Goal: Task Accomplishment & Management: Complete application form

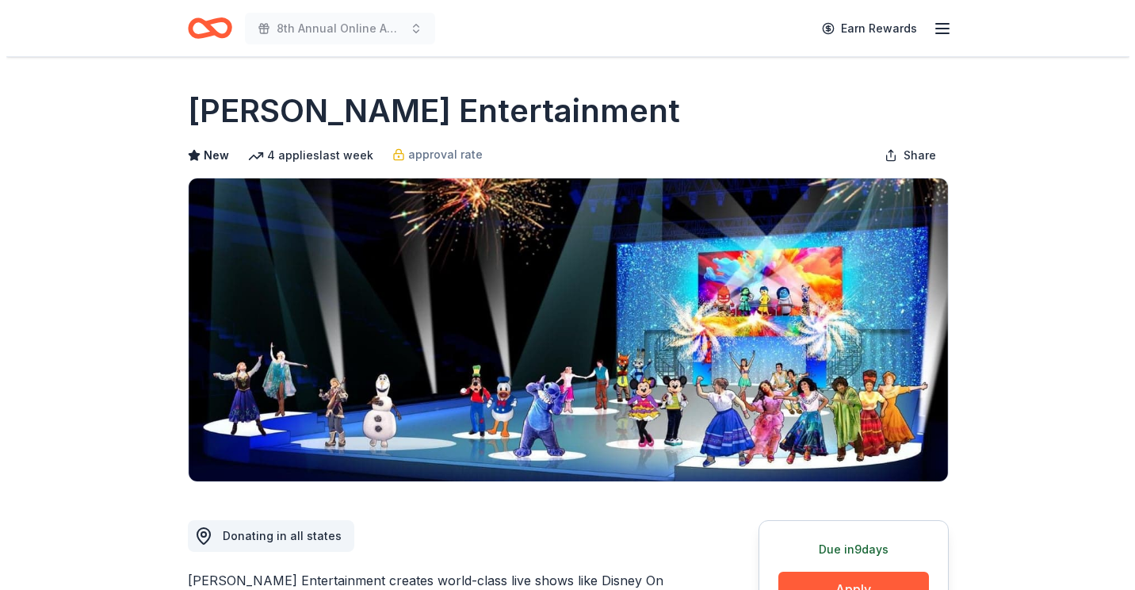
scroll to position [317, 0]
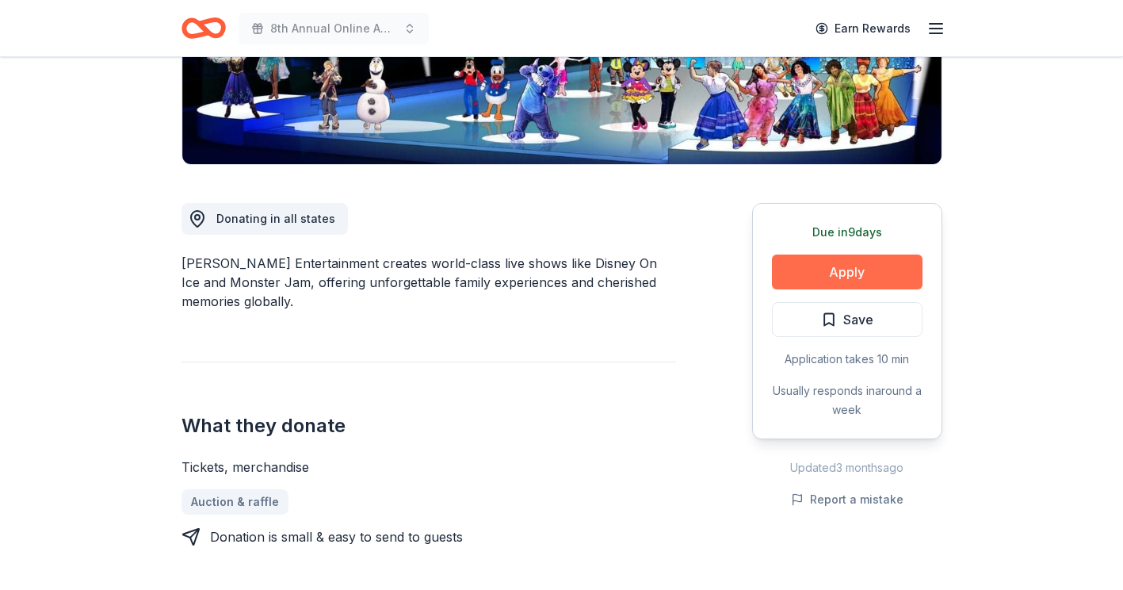
click at [857, 272] on button "Apply" at bounding box center [847, 271] width 151 height 35
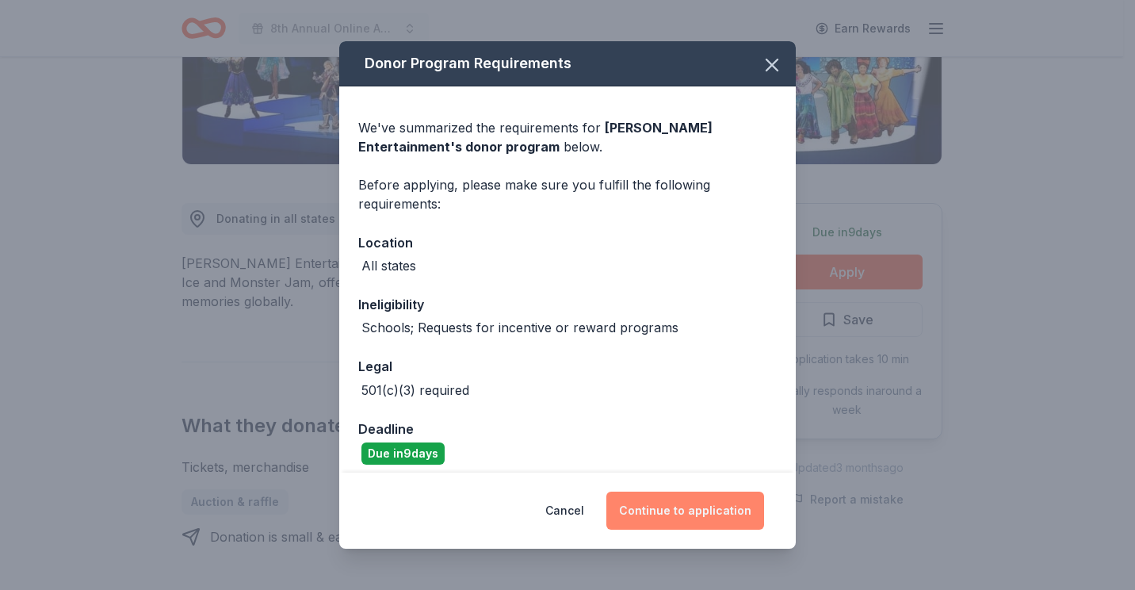
click at [673, 518] on button "Continue to application" at bounding box center [685, 511] width 158 height 38
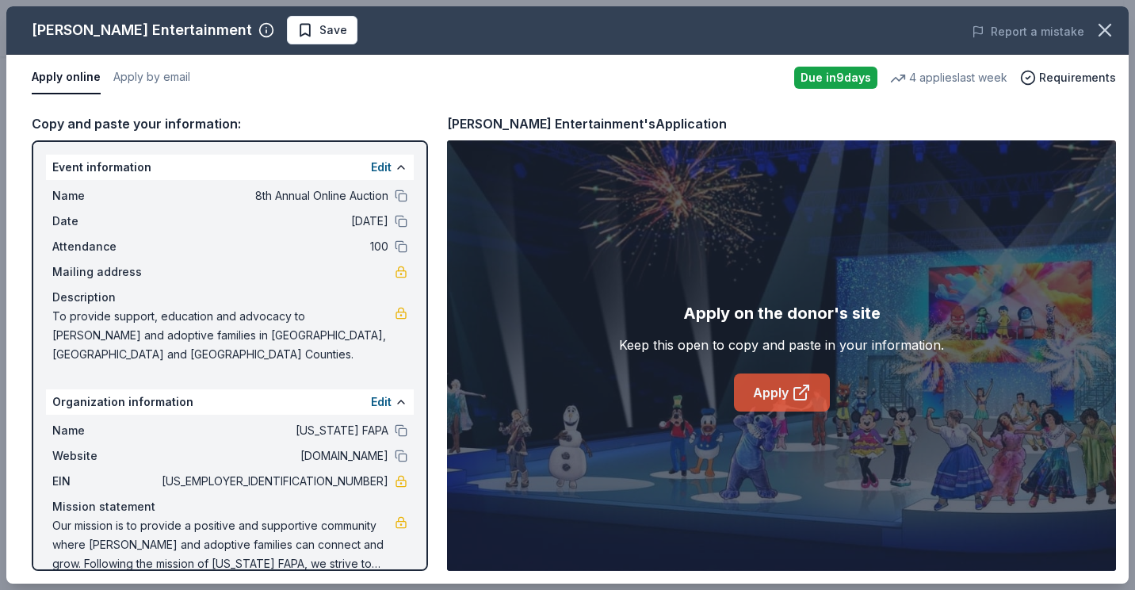
click at [780, 400] on link "Apply" at bounding box center [782, 392] width 96 height 38
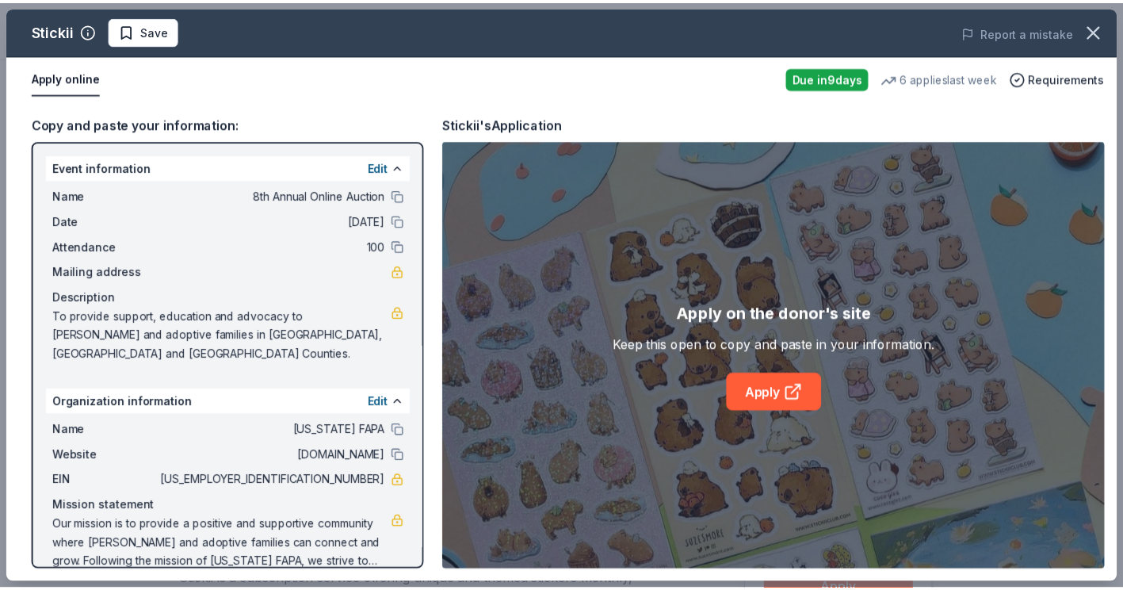
scroll to position [238, 0]
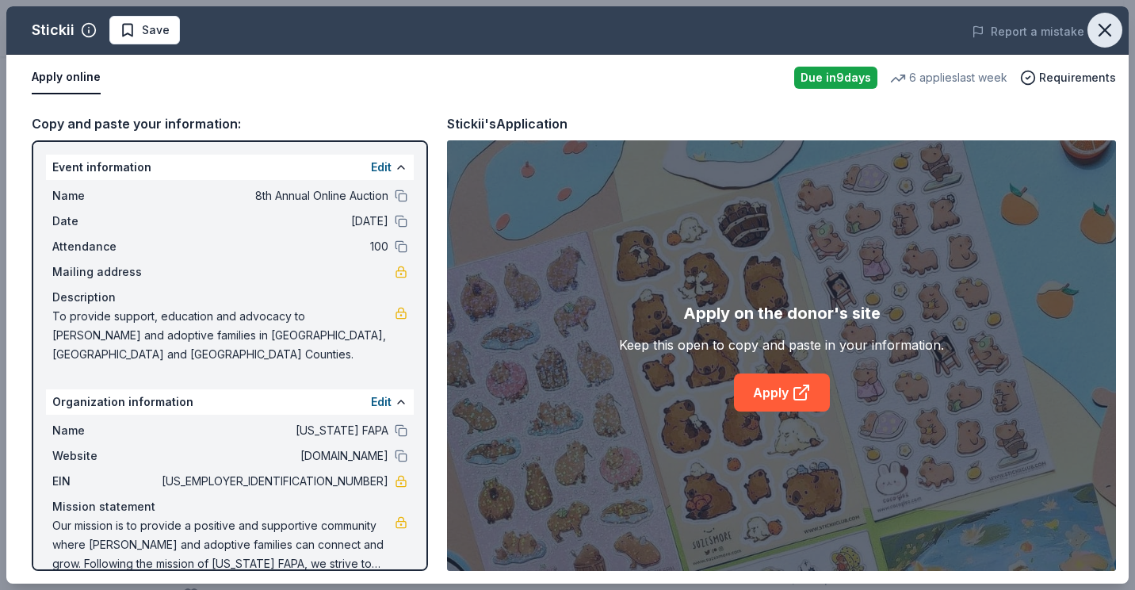
click at [1106, 27] on icon "button" at bounding box center [1105, 30] width 22 height 22
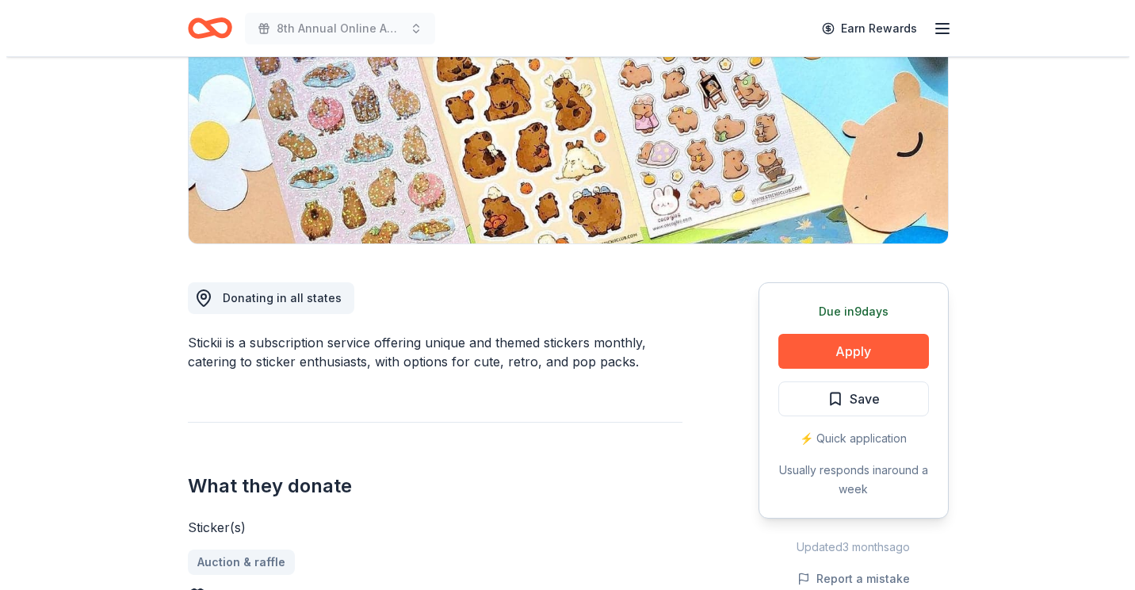
scroll to position [317, 0]
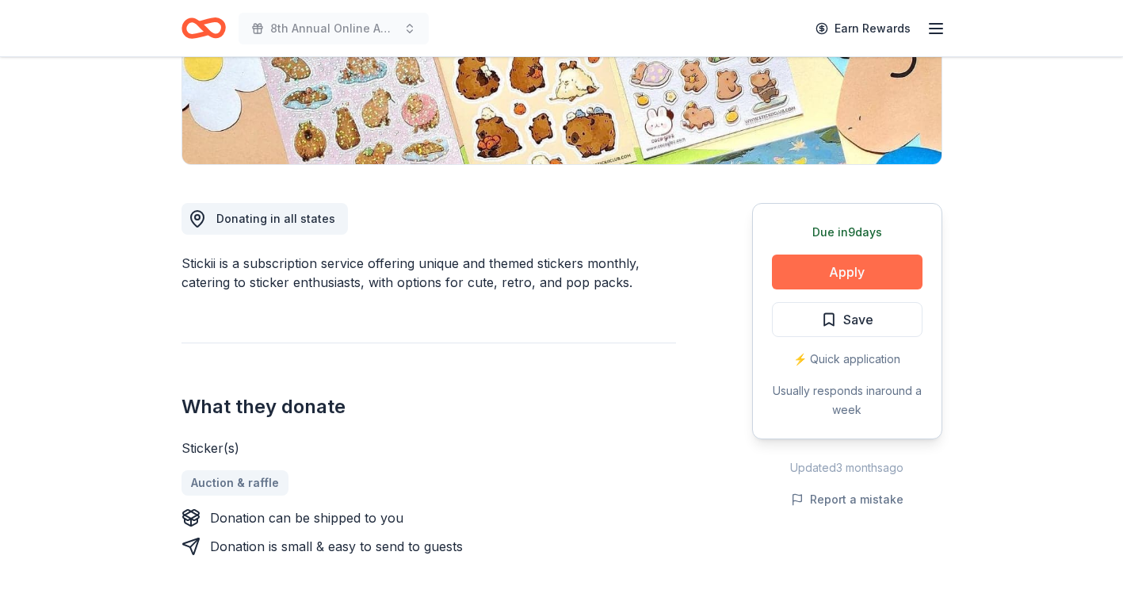
click at [840, 266] on button "Apply" at bounding box center [847, 271] width 151 height 35
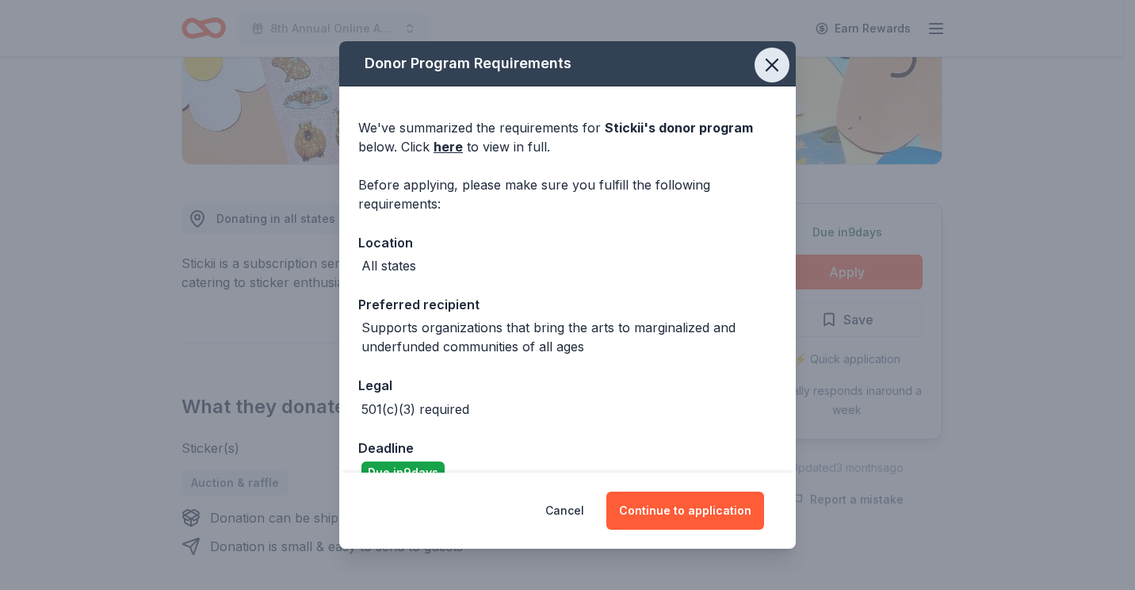
click at [766, 61] on icon "button" at bounding box center [772, 65] width 22 height 22
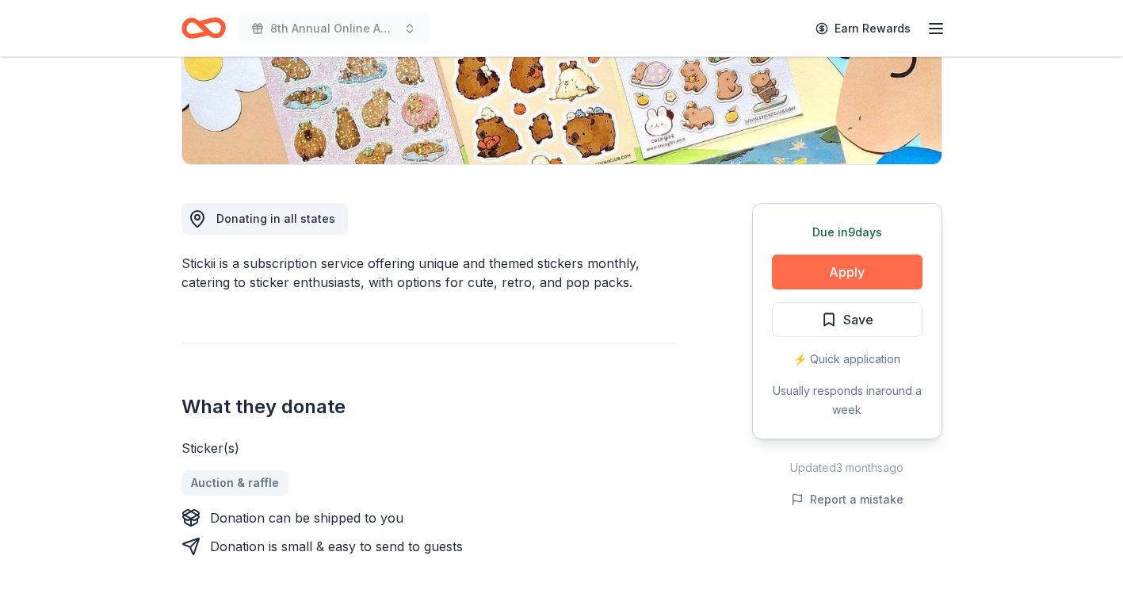
click at [867, 262] on button "Apply" at bounding box center [847, 271] width 151 height 35
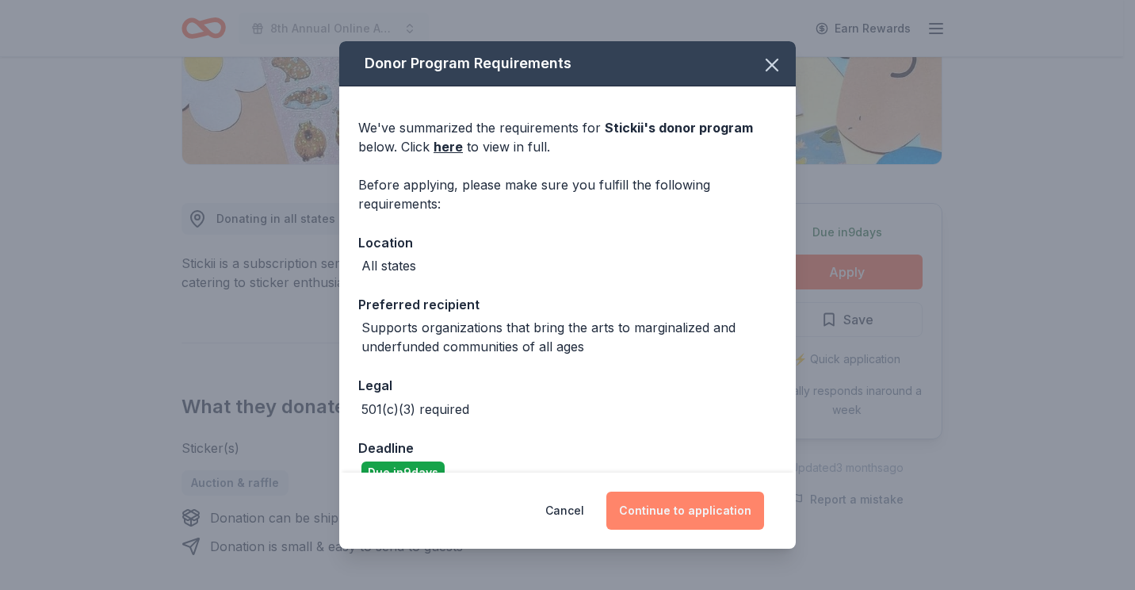
click at [705, 522] on button "Continue to application" at bounding box center [685, 511] width 158 height 38
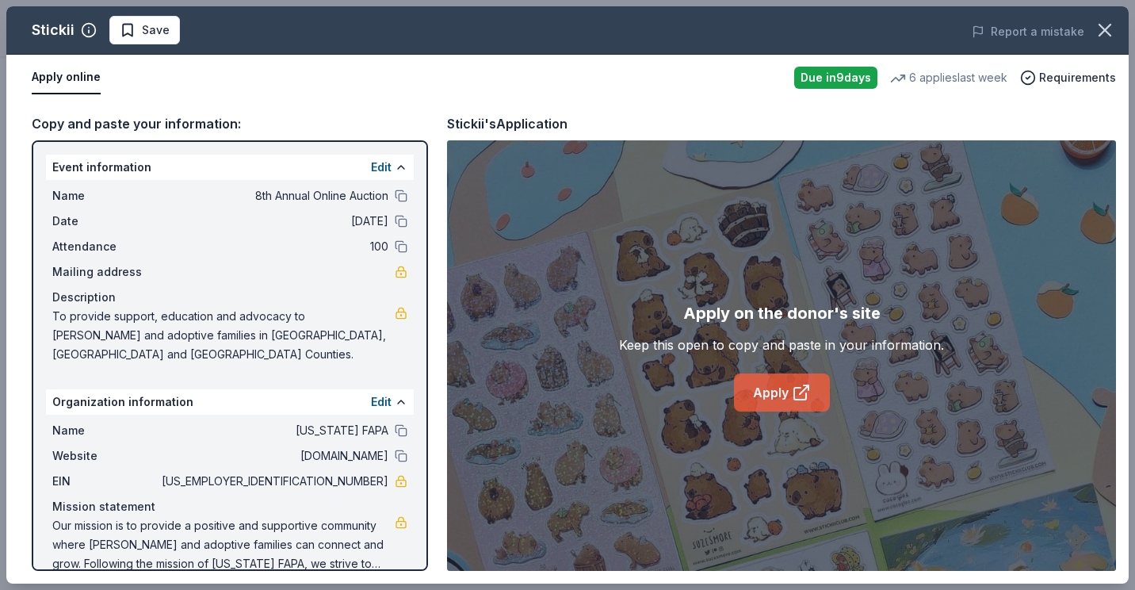
click at [793, 395] on icon at bounding box center [801, 392] width 19 height 19
click at [136, 29] on span "Save" at bounding box center [145, 30] width 50 height 19
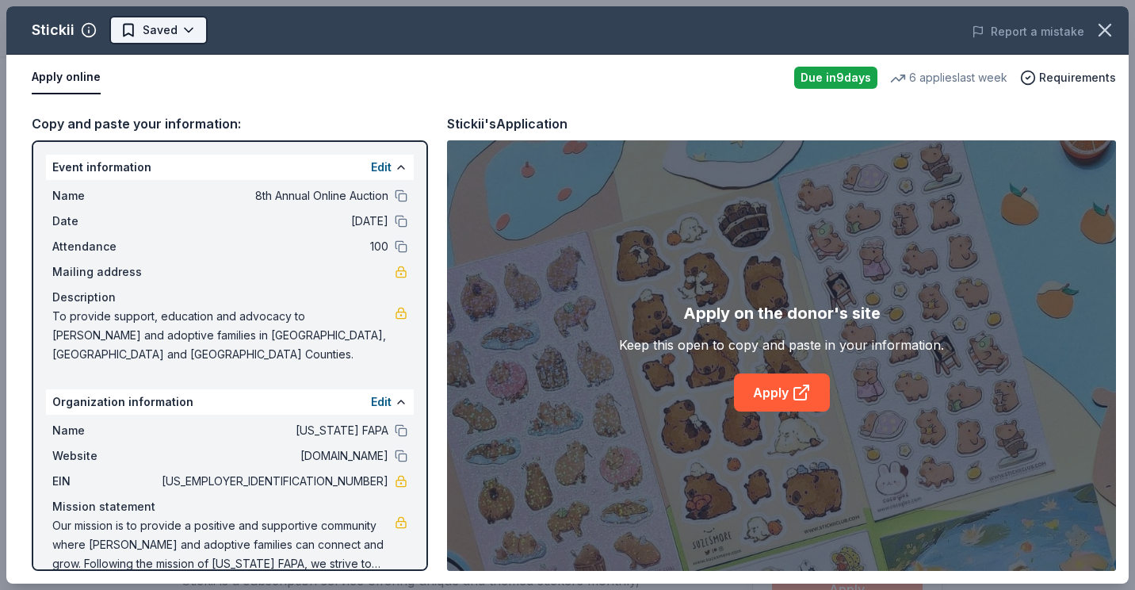
click at [189, 31] on html "8th Annual Online Auction Earn Rewards Due in 9 days Share Stickii New 6 applie…" at bounding box center [567, 295] width 1135 height 590
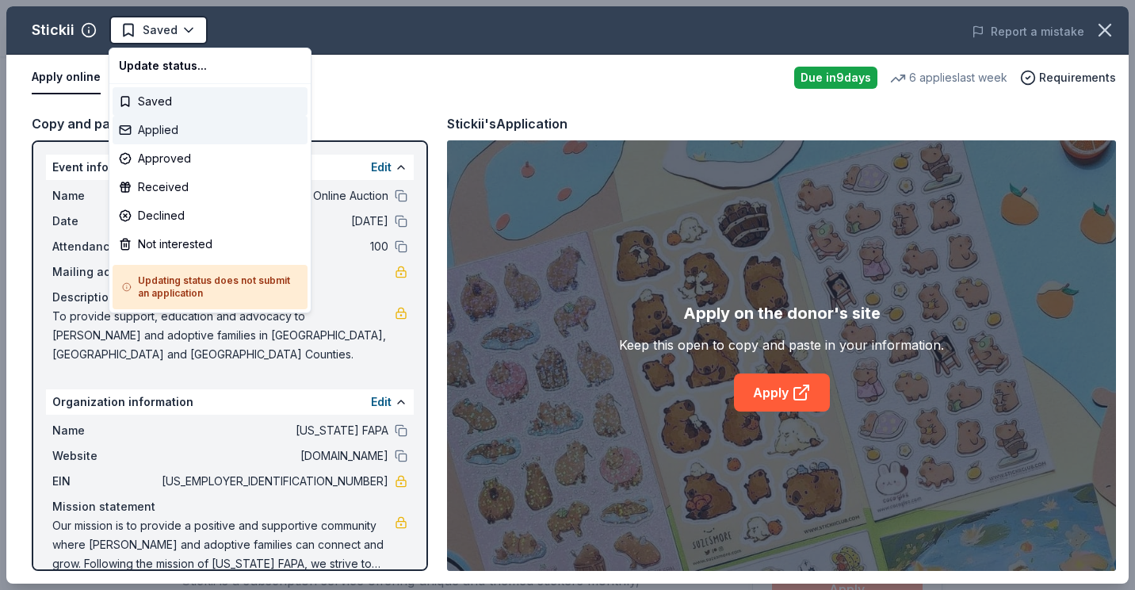
click div "Applied"
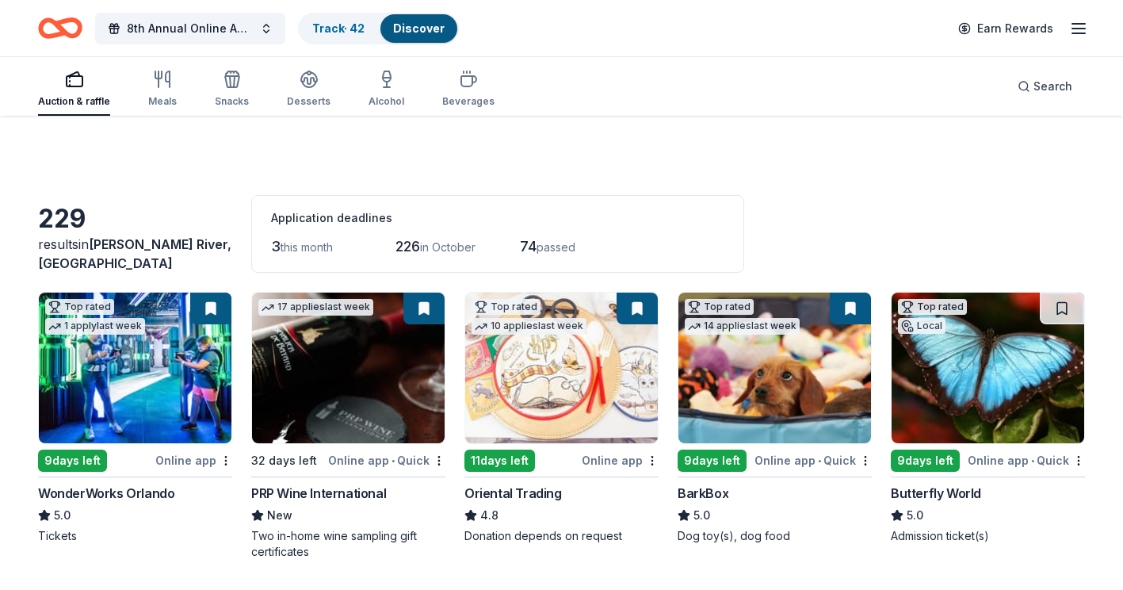
scroll to position [4322, 0]
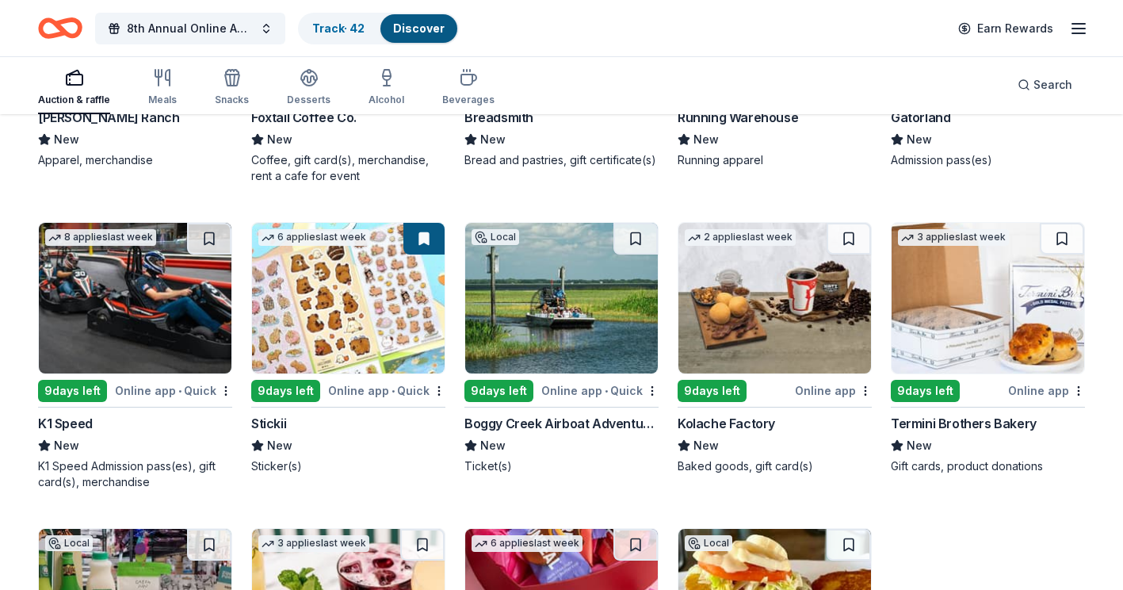
click at [559, 243] on img at bounding box center [561, 298] width 193 height 151
click at [725, 423] on div "Kolache Factory" at bounding box center [727, 423] width 98 height 19
click at [962, 300] on img at bounding box center [988, 298] width 193 height 151
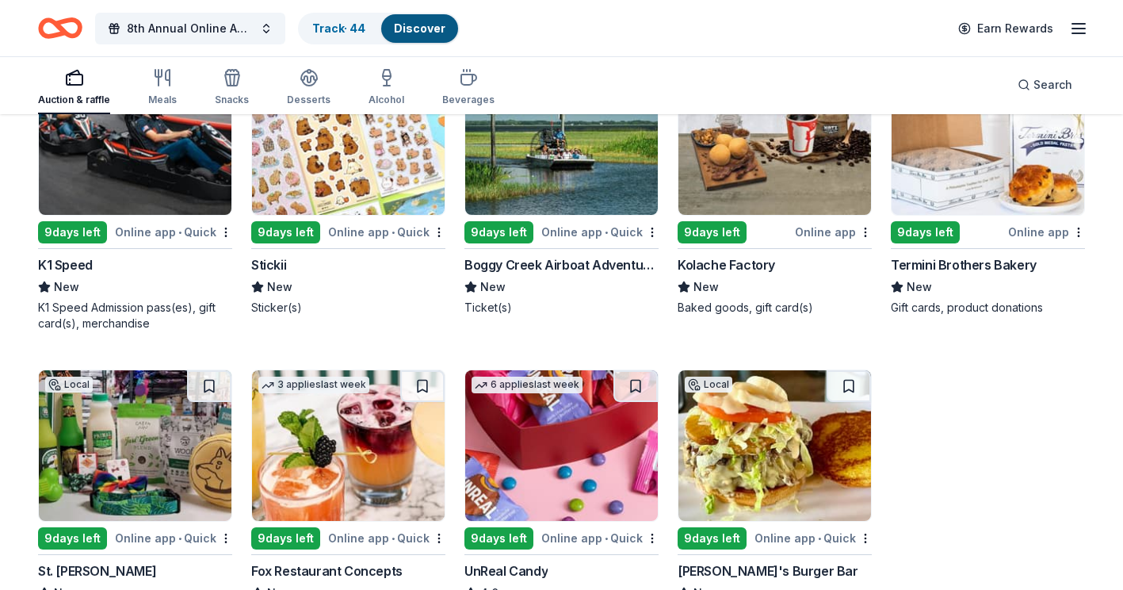
scroll to position [4560, 0]
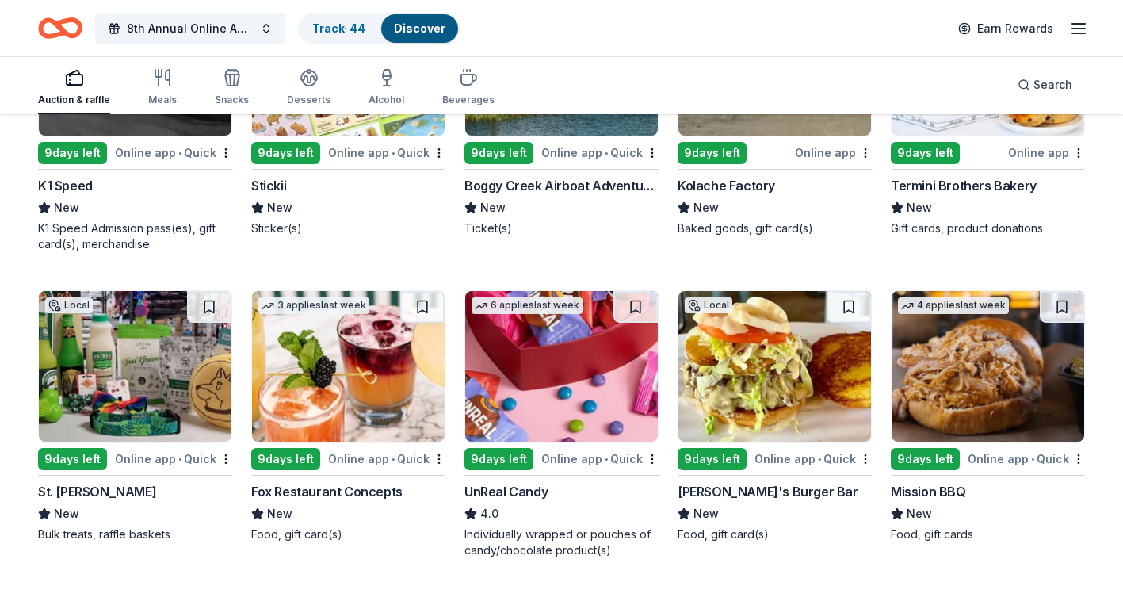
click at [118, 358] on img at bounding box center [135, 366] width 193 height 151
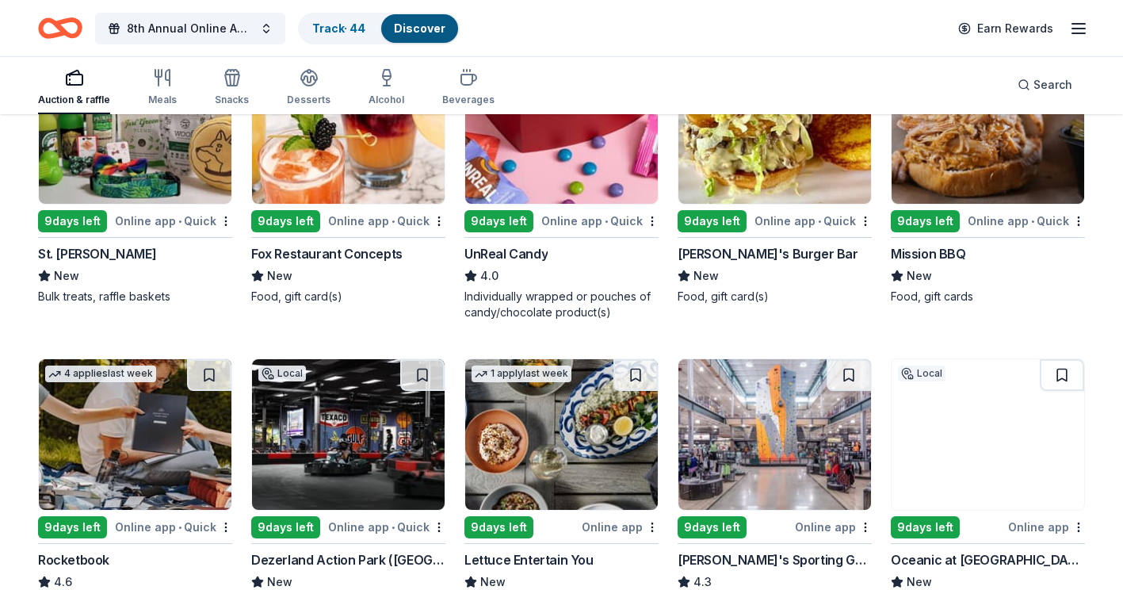
scroll to position [4877, 0]
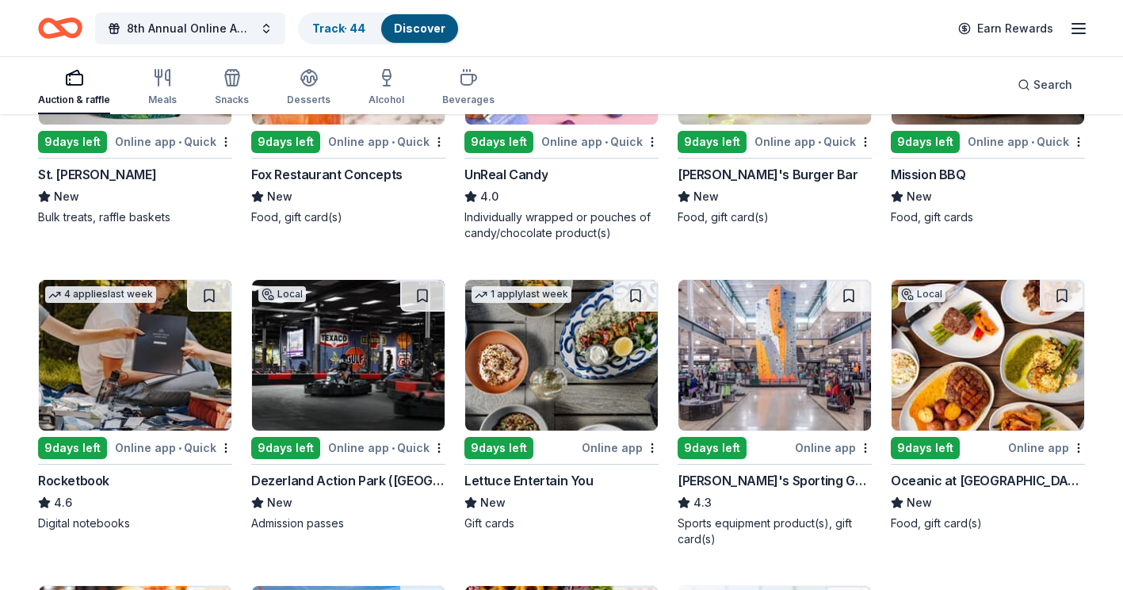
click at [551, 377] on img at bounding box center [561, 355] width 193 height 151
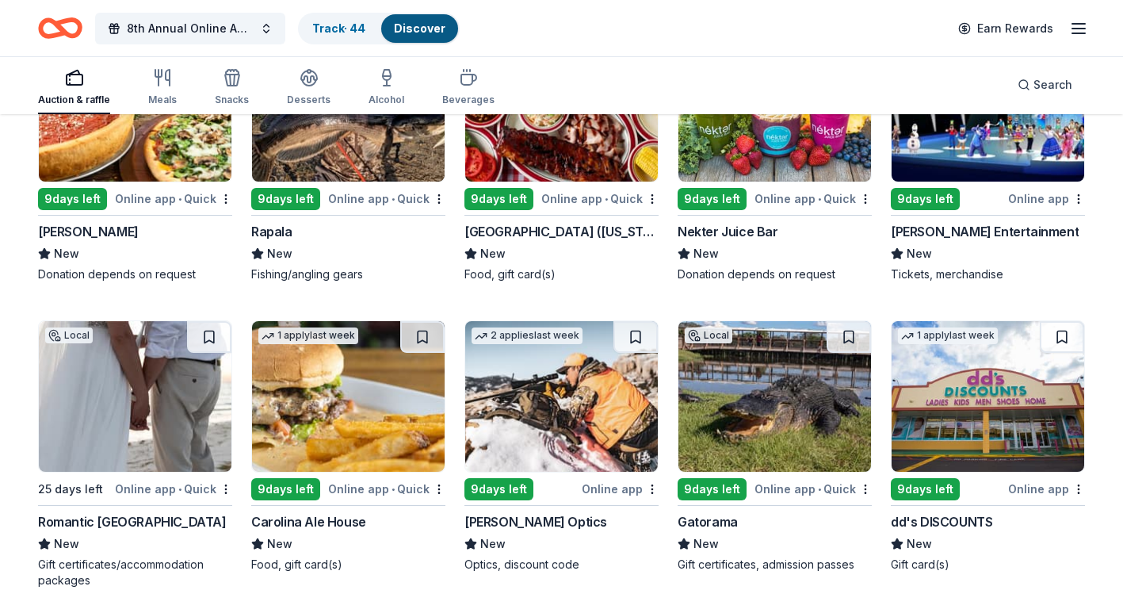
scroll to position [5511, 0]
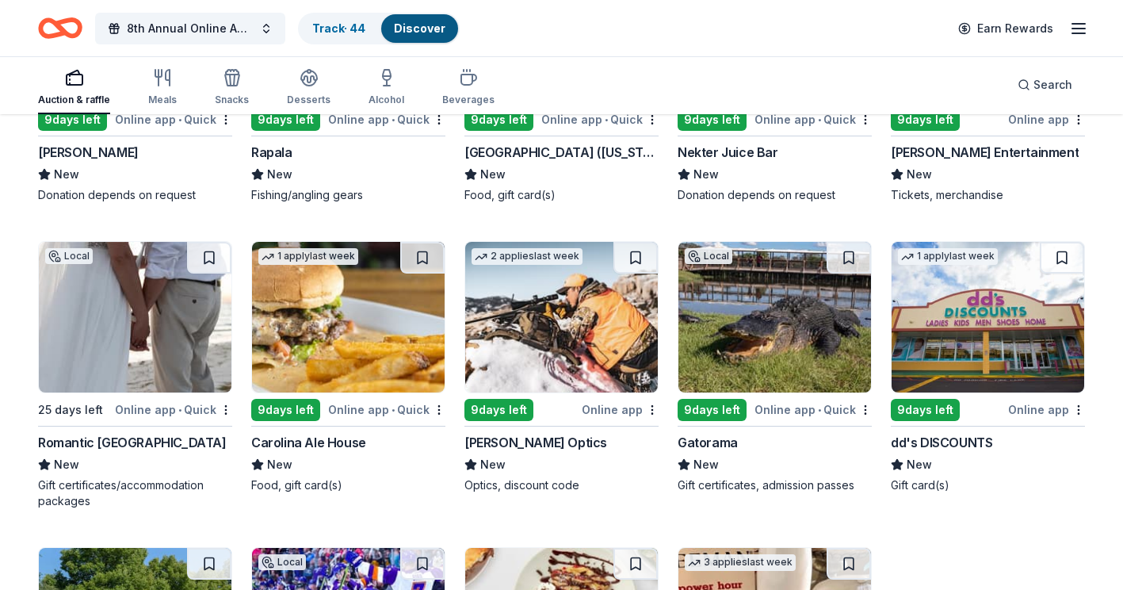
click at [160, 320] on img at bounding box center [135, 317] width 193 height 151
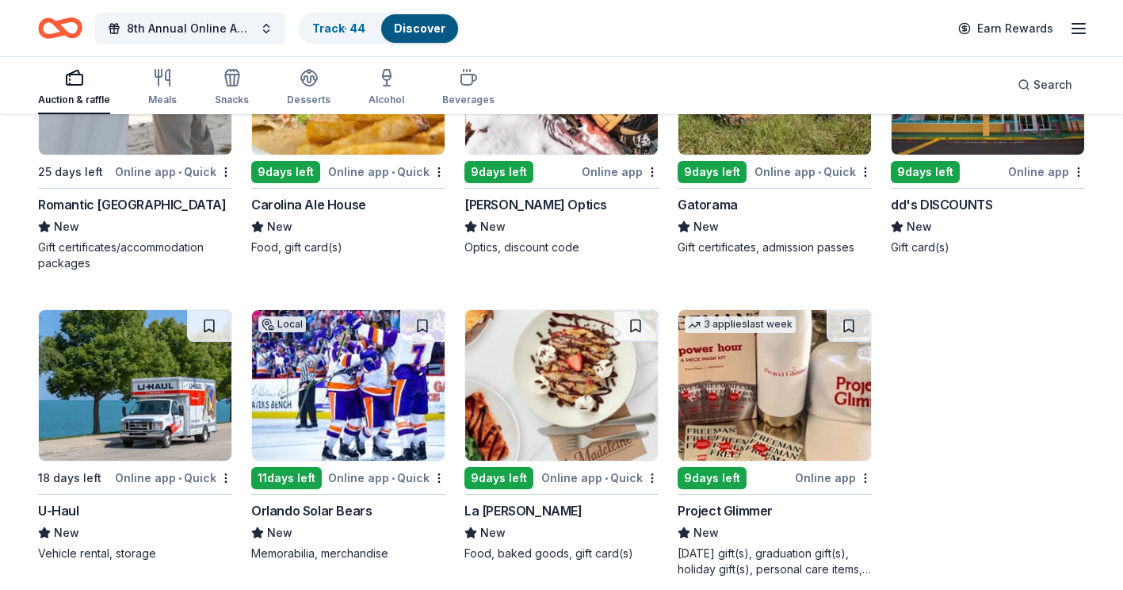
scroll to position [5828, 0]
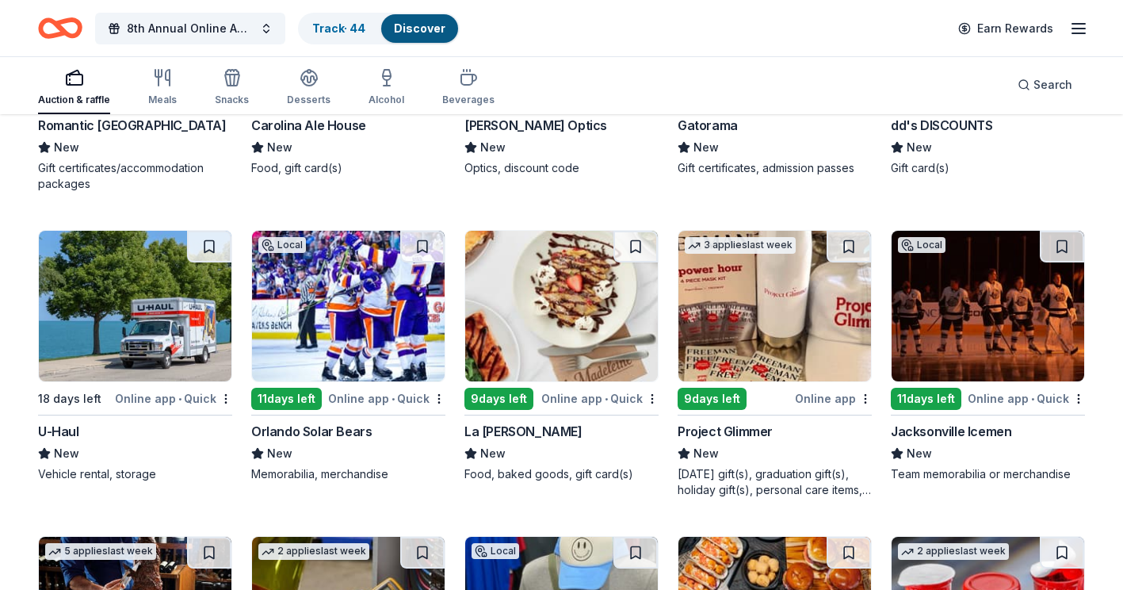
click at [136, 316] on img at bounding box center [135, 306] width 193 height 151
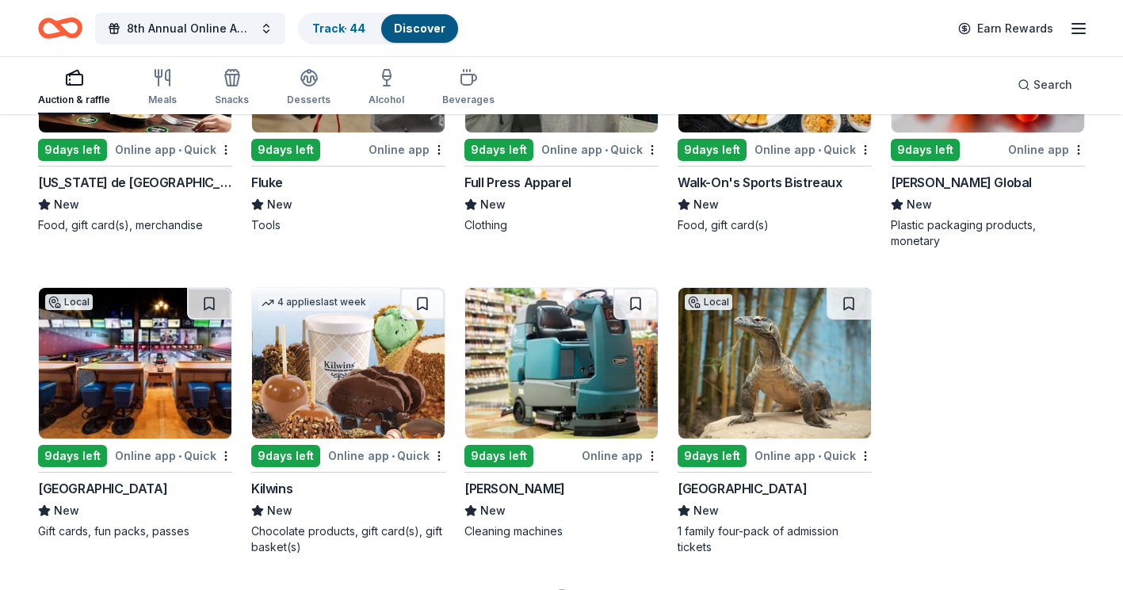
scroll to position [6463, 0]
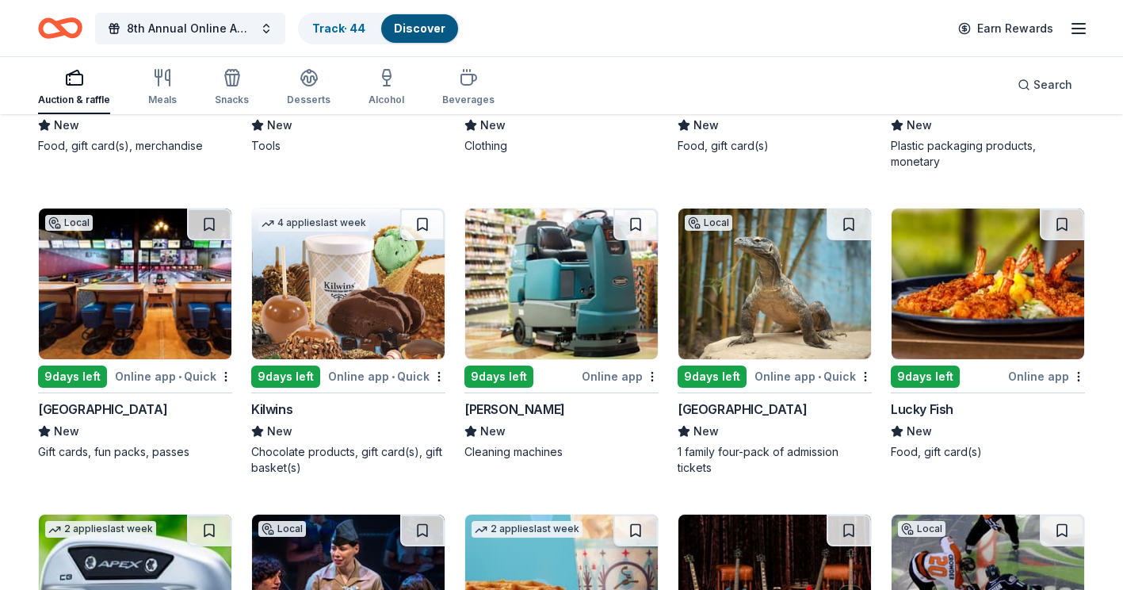
click at [335, 270] on img at bounding box center [348, 283] width 193 height 151
click at [422, 221] on button at bounding box center [422, 224] width 44 height 32
click at [420, 231] on button at bounding box center [424, 224] width 41 height 32
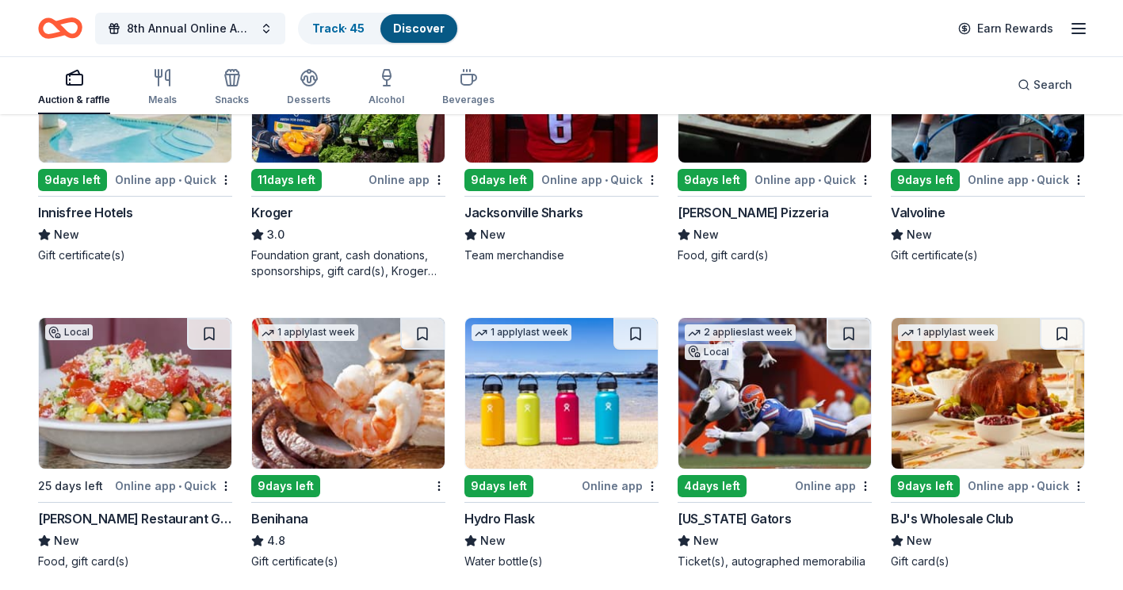
scroll to position [7335, 0]
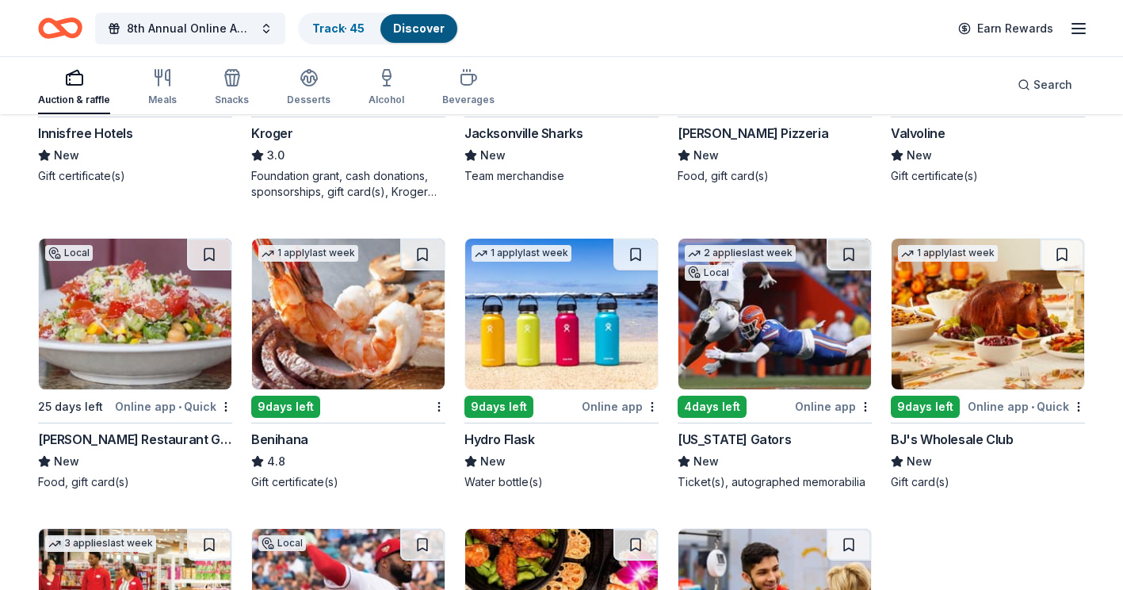
click at [143, 329] on img at bounding box center [135, 314] width 193 height 151
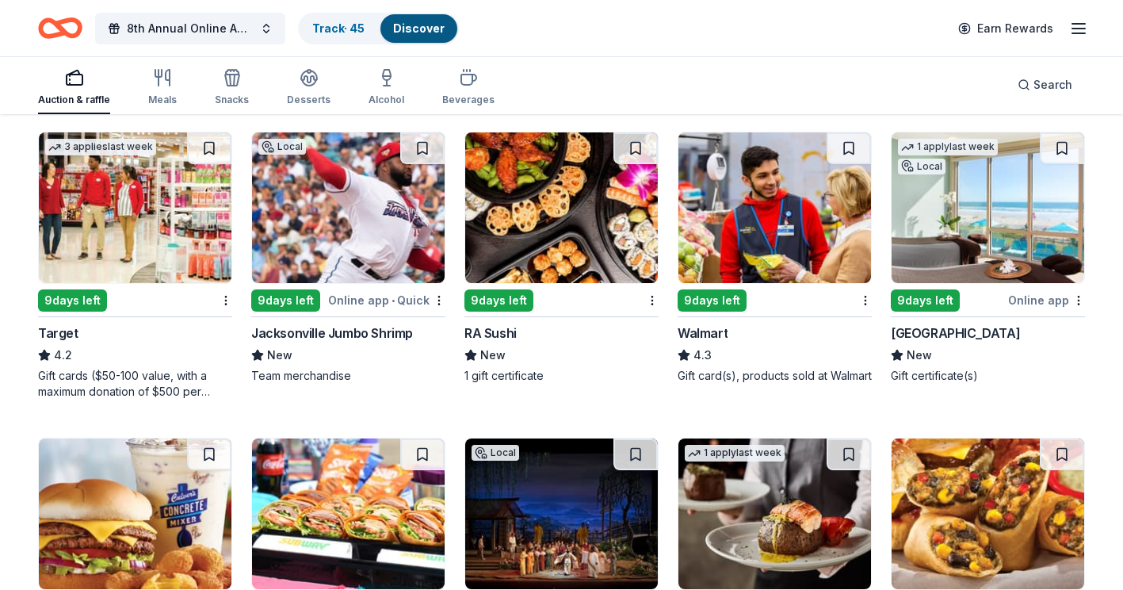
scroll to position [7810, 0]
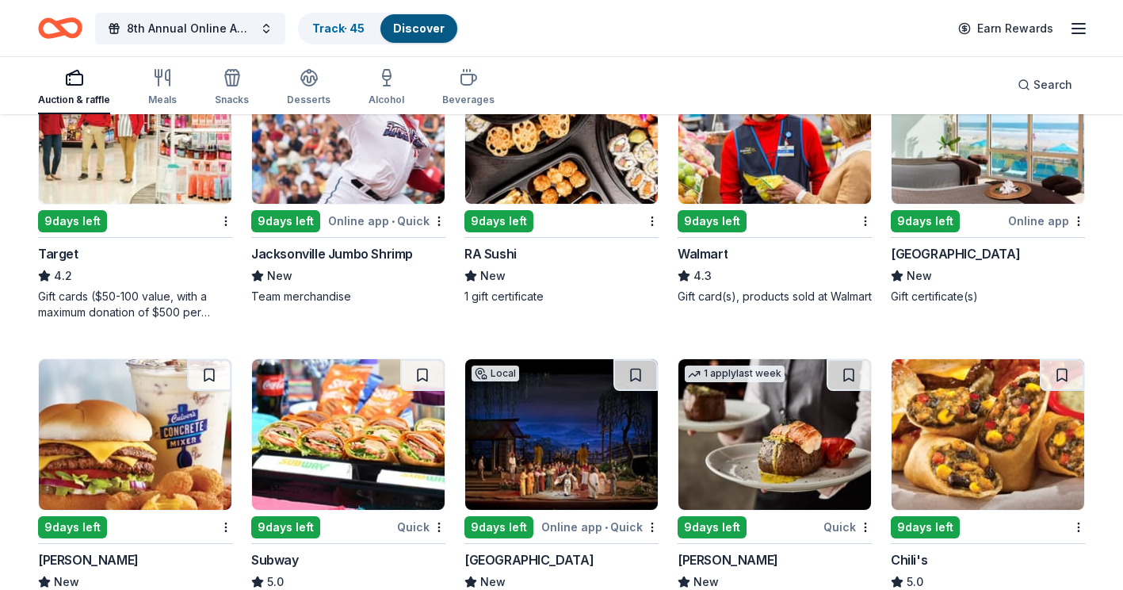
click at [94, 426] on img at bounding box center [135, 434] width 193 height 151
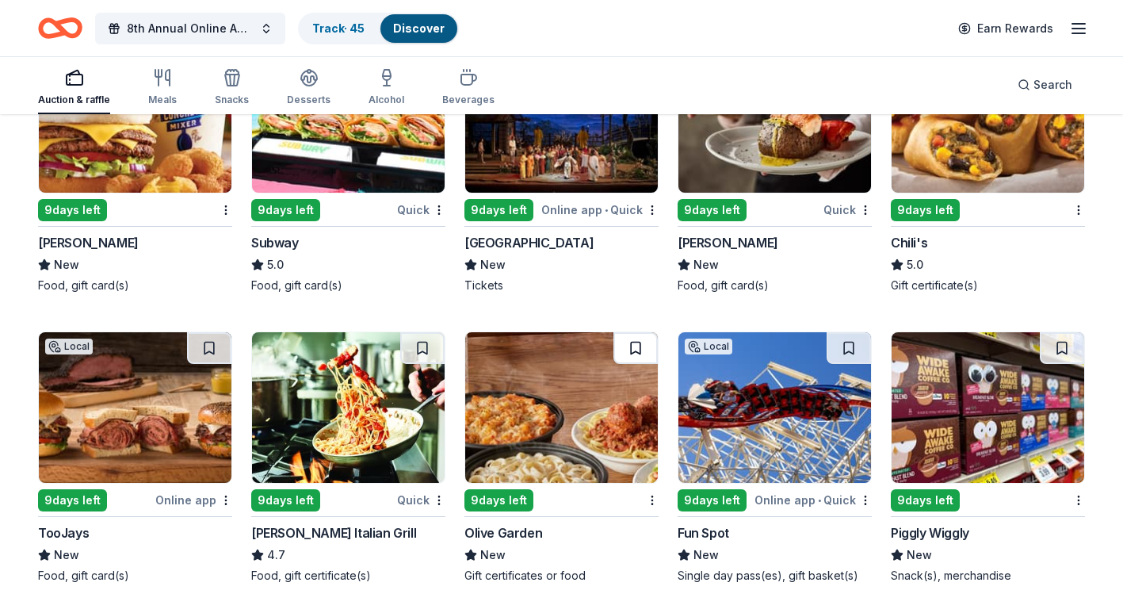
scroll to position [8207, 0]
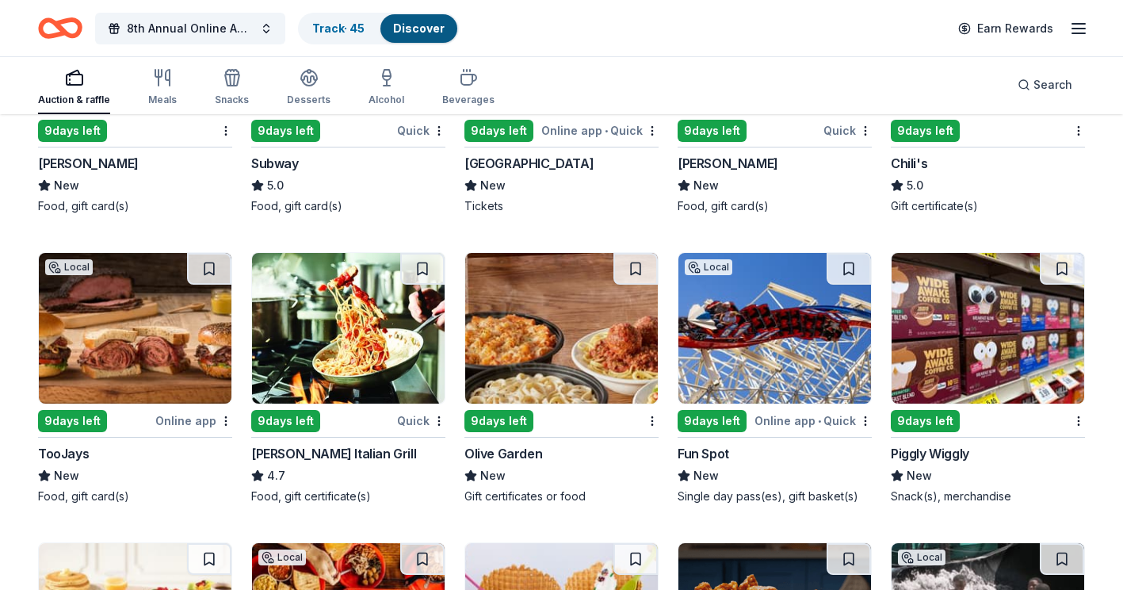
click at [338, 326] on img at bounding box center [348, 328] width 193 height 151
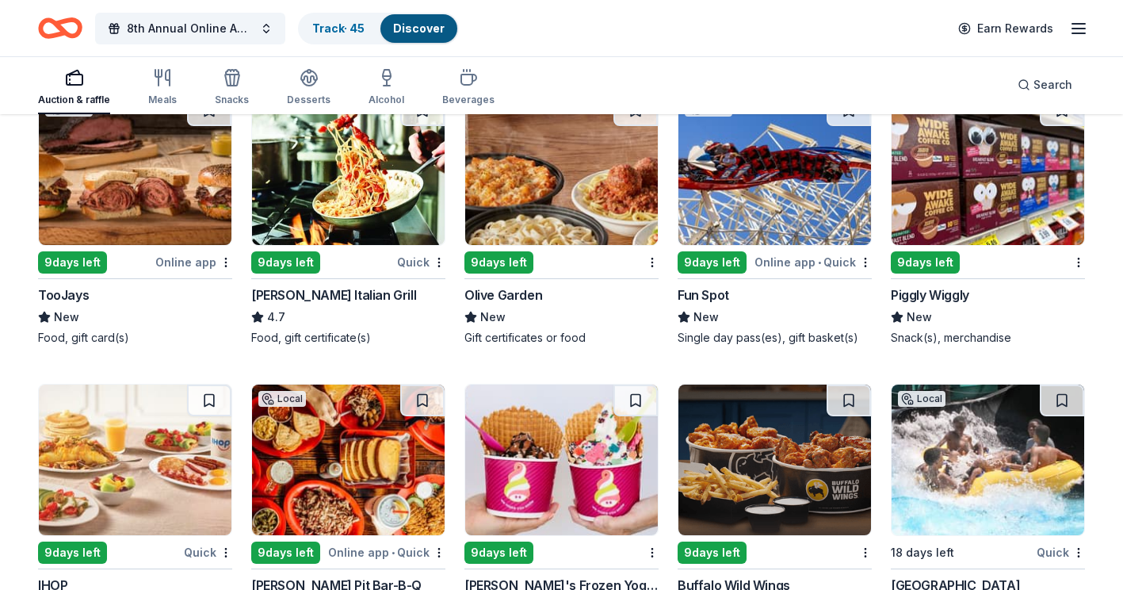
scroll to position [8444, 0]
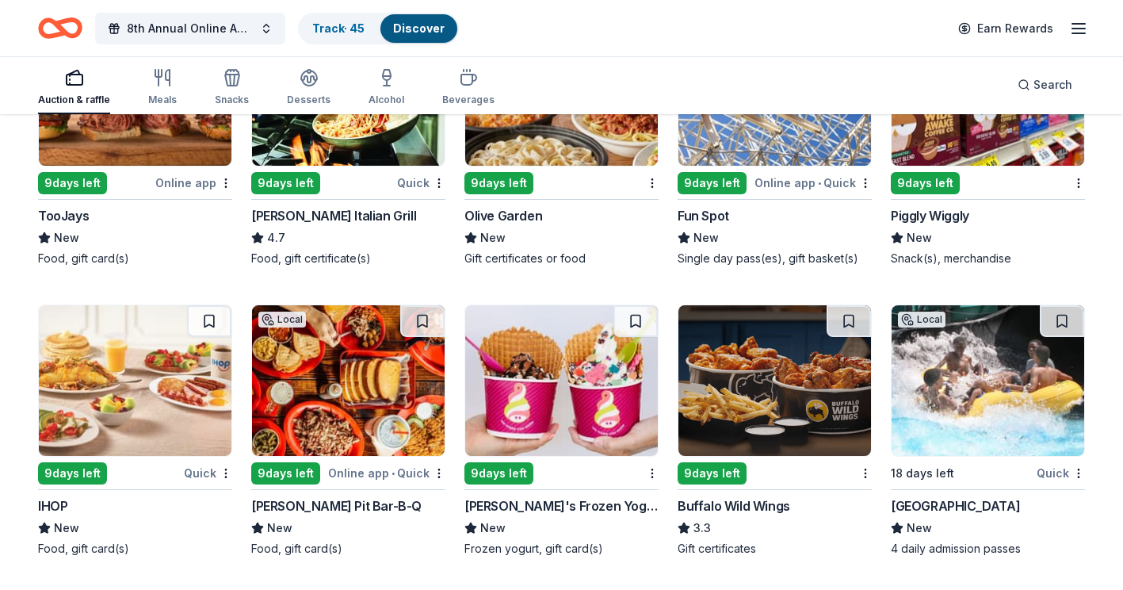
click at [540, 366] on img at bounding box center [561, 380] width 193 height 151
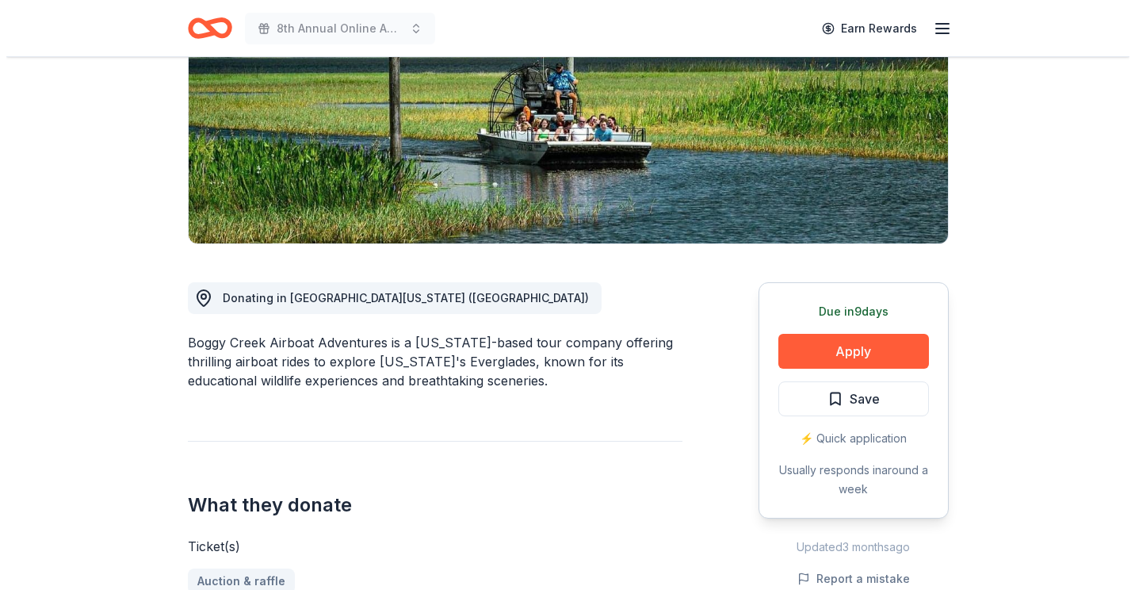
scroll to position [317, 0]
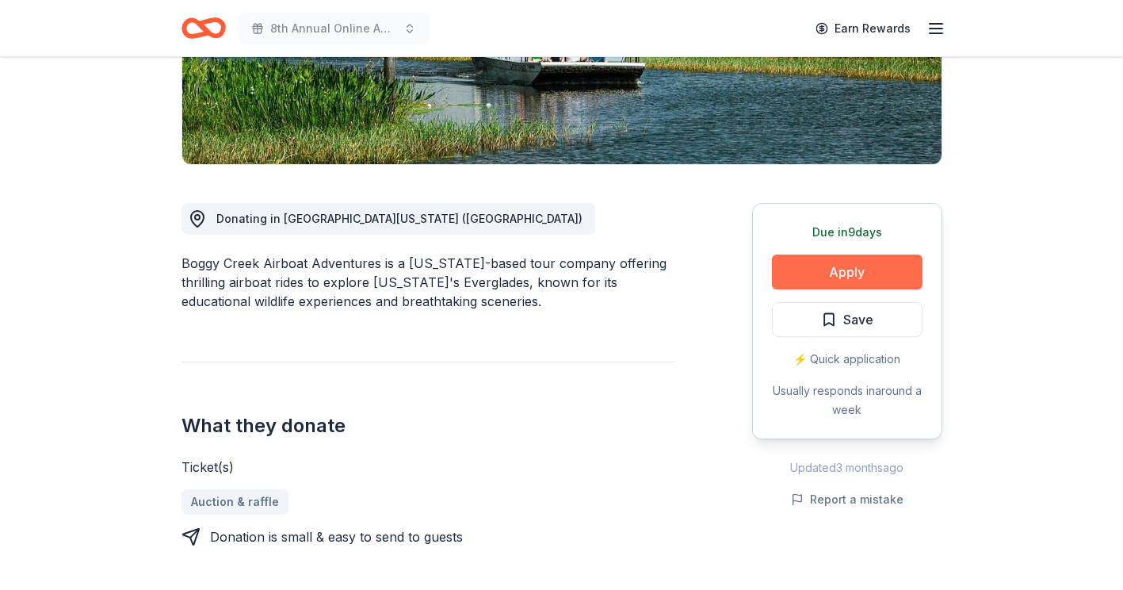
click at [845, 268] on button "Apply" at bounding box center [847, 271] width 151 height 35
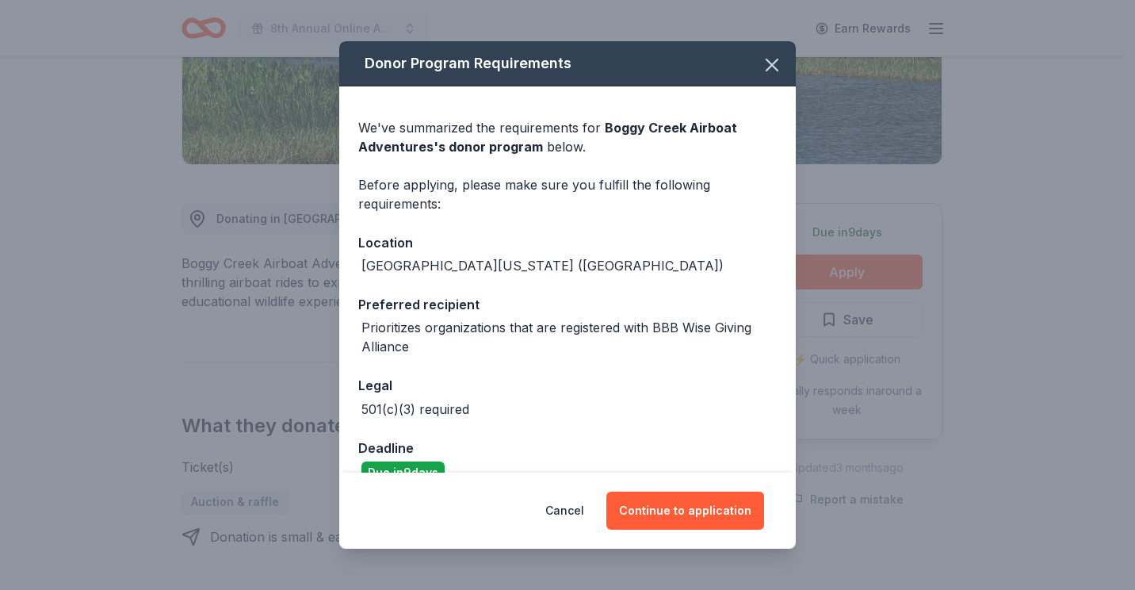
scroll to position [30, 0]
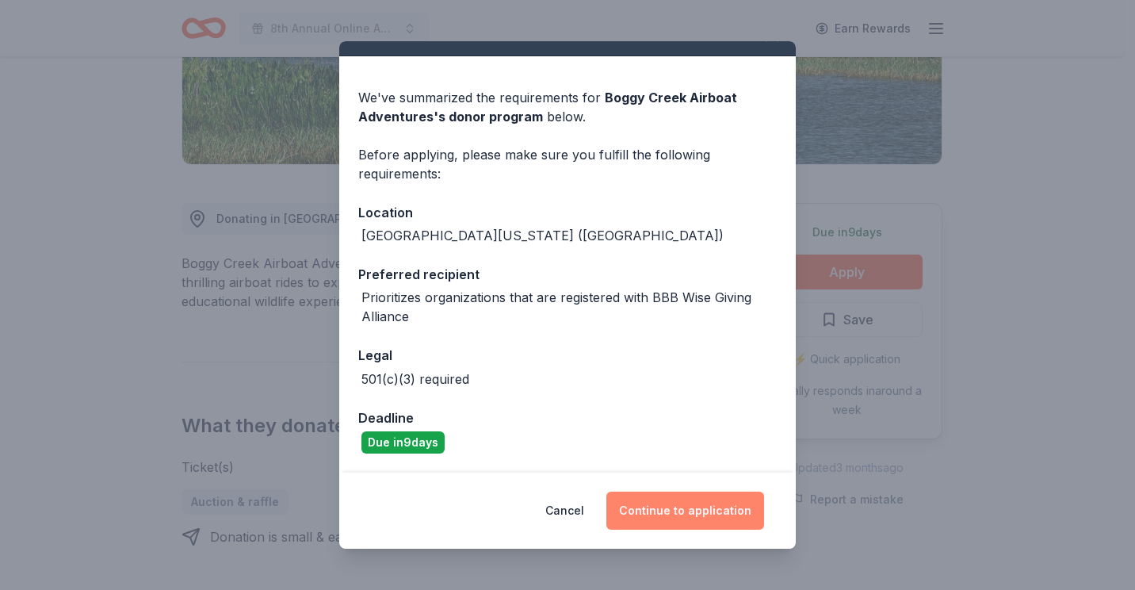
click at [681, 505] on button "Continue to application" at bounding box center [685, 511] width 158 height 38
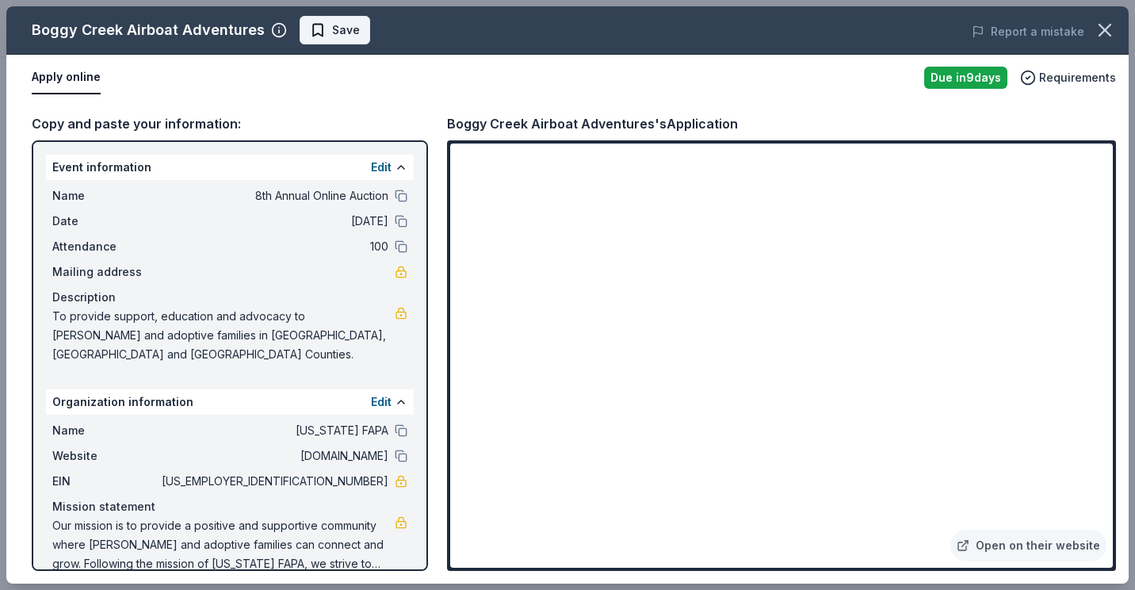
click at [311, 29] on span "Save" at bounding box center [335, 30] width 50 height 19
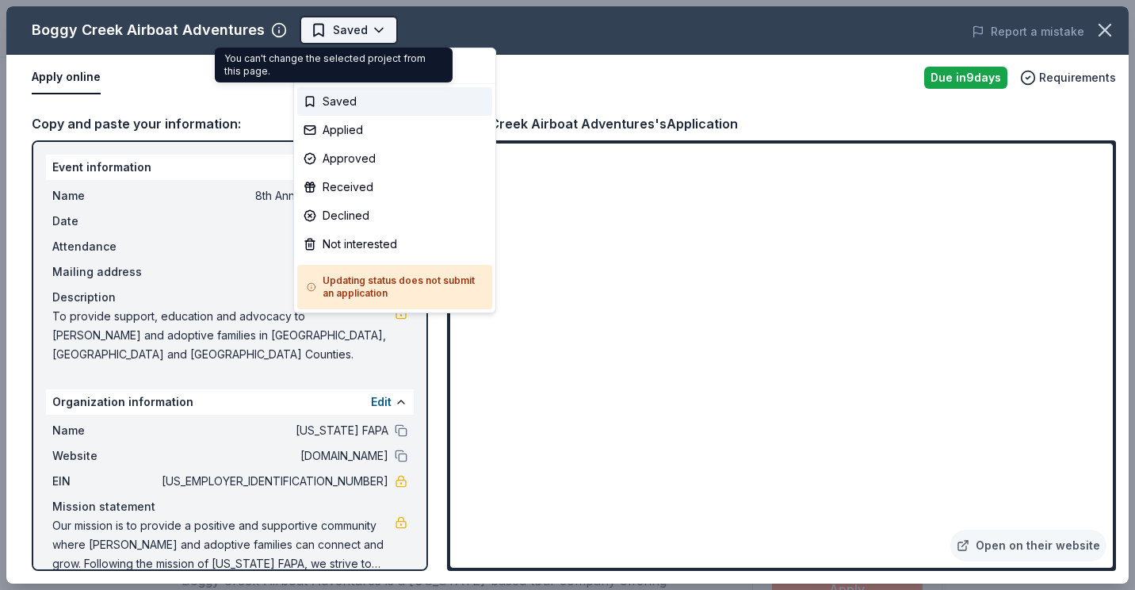
scroll to position [0, 0]
click at [369, 35] on body "8th Annual Online Auction Saved Apply Due in 9 days Share Boggy Creek Airboat A…" at bounding box center [561, 295] width 1123 height 590
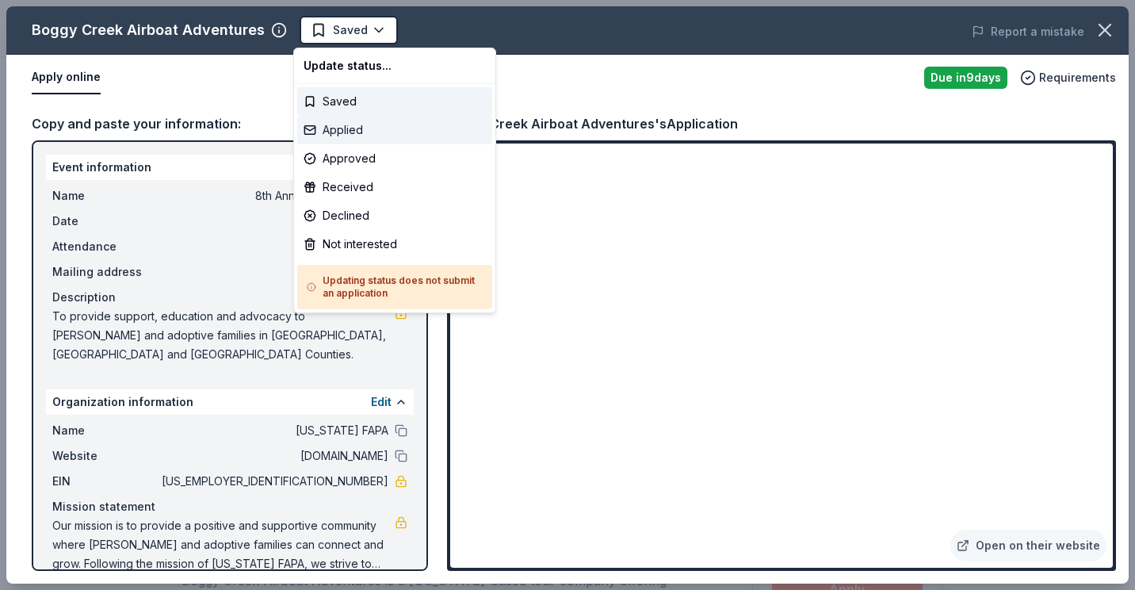
click at [350, 123] on div "Applied" at bounding box center [394, 130] width 195 height 29
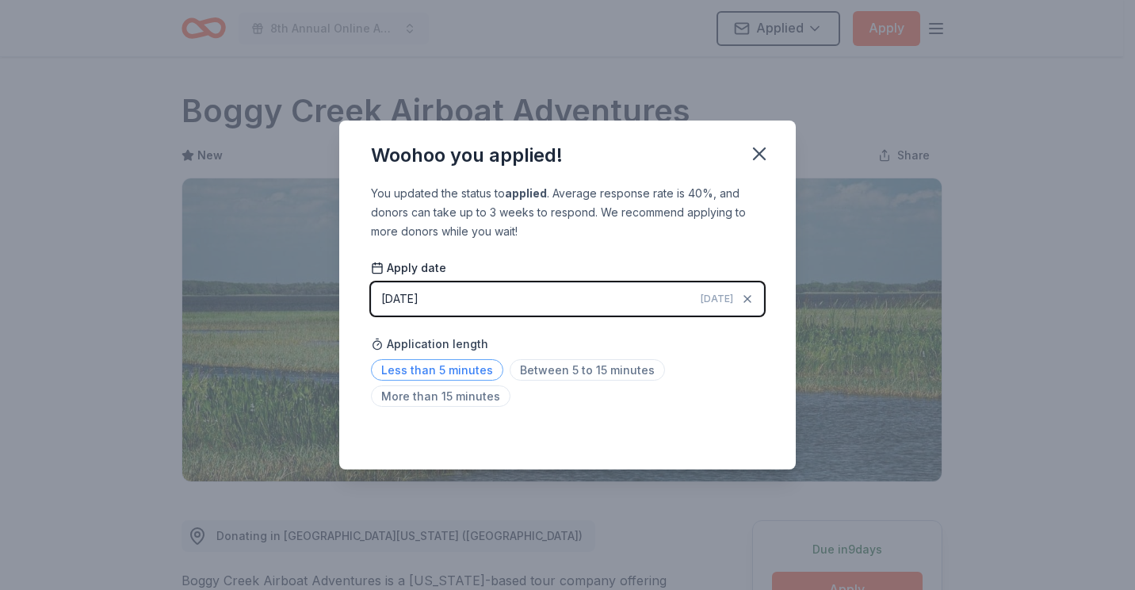
click at [440, 365] on span "Less than 5 minutes" at bounding box center [437, 369] width 132 height 21
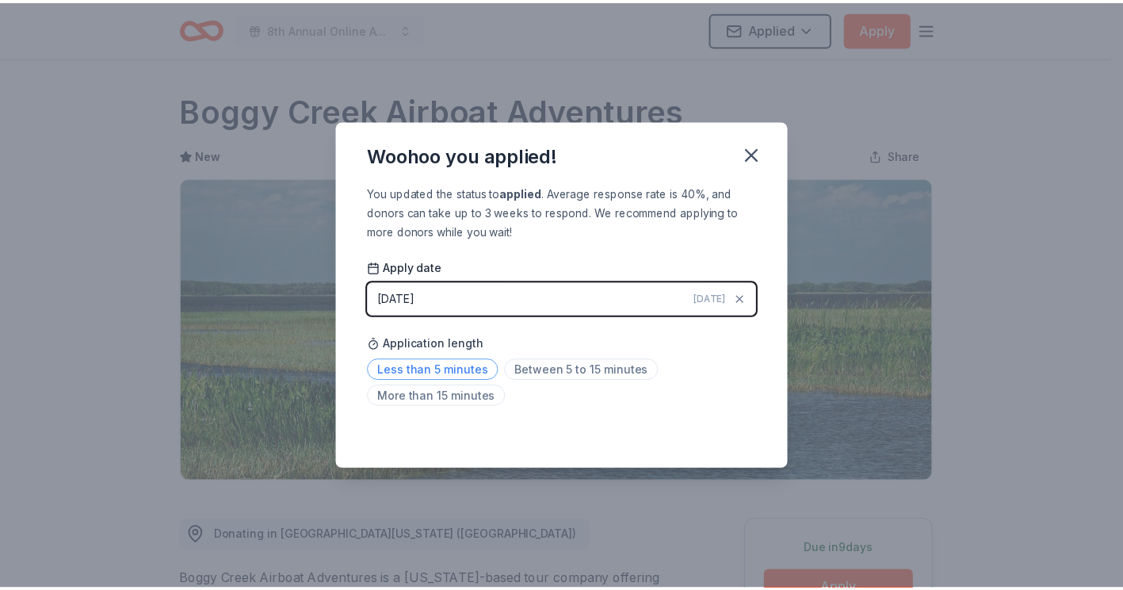
scroll to position [24, 0]
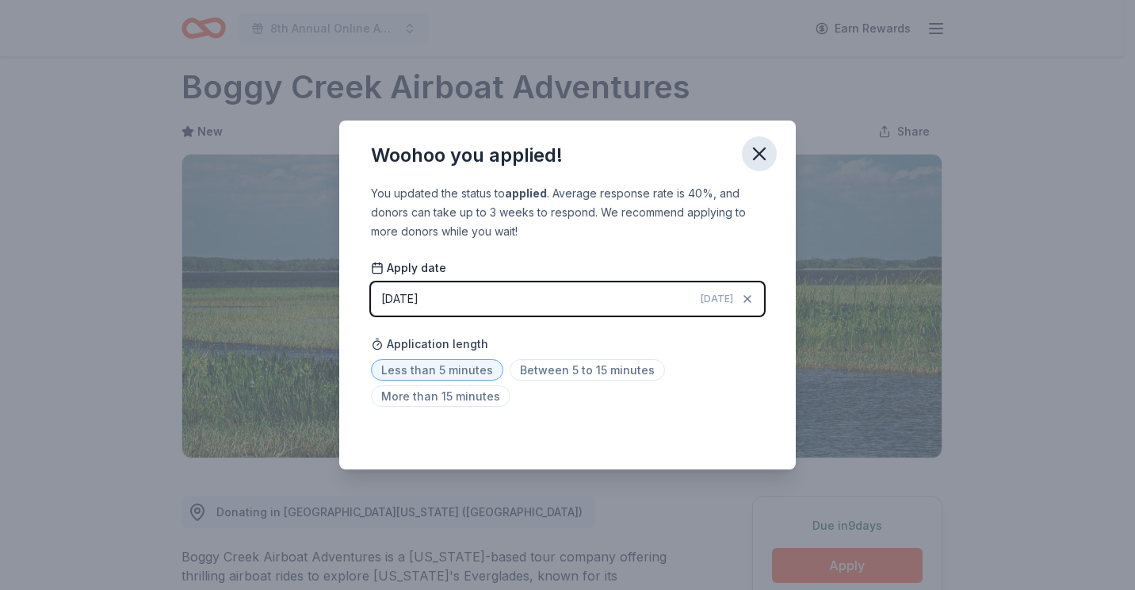
click at [754, 153] on icon "button" at bounding box center [759, 154] width 22 height 22
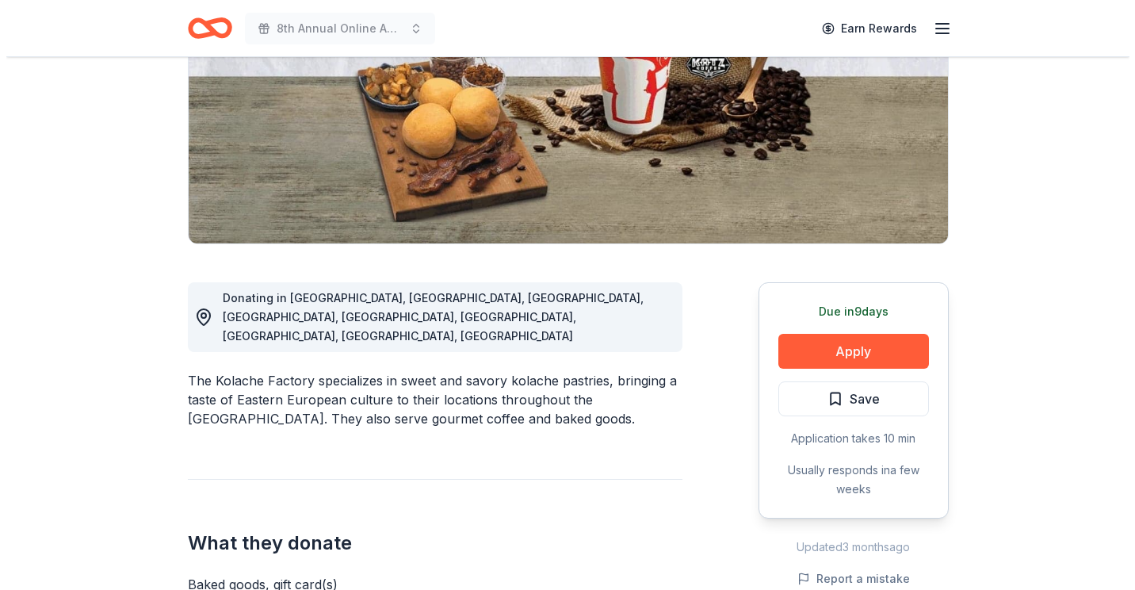
scroll to position [317, 0]
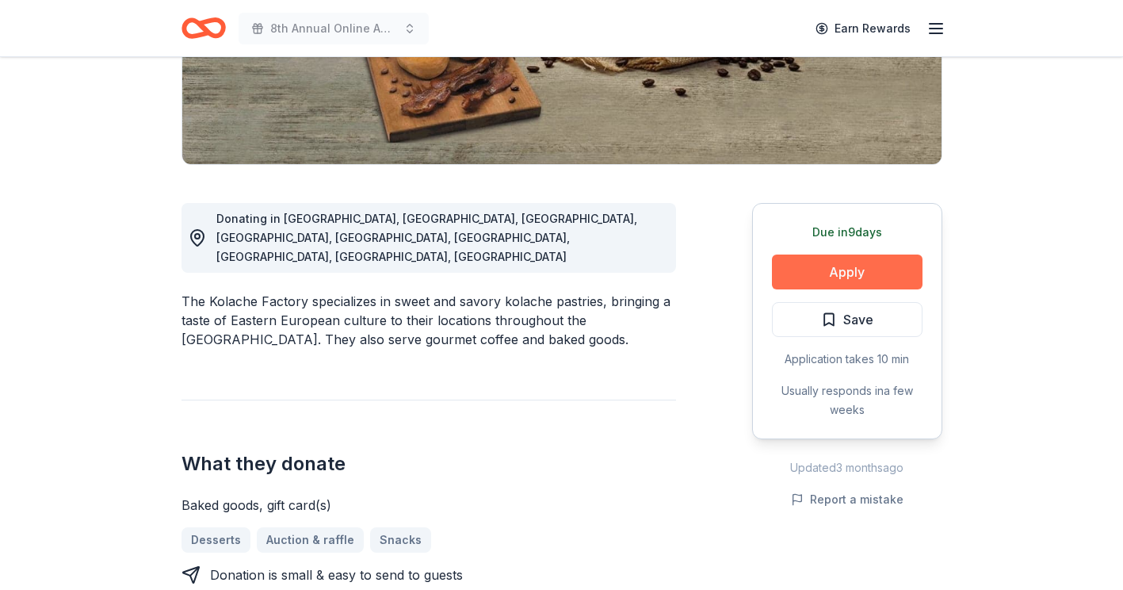
click at [824, 269] on button "Apply" at bounding box center [847, 271] width 151 height 35
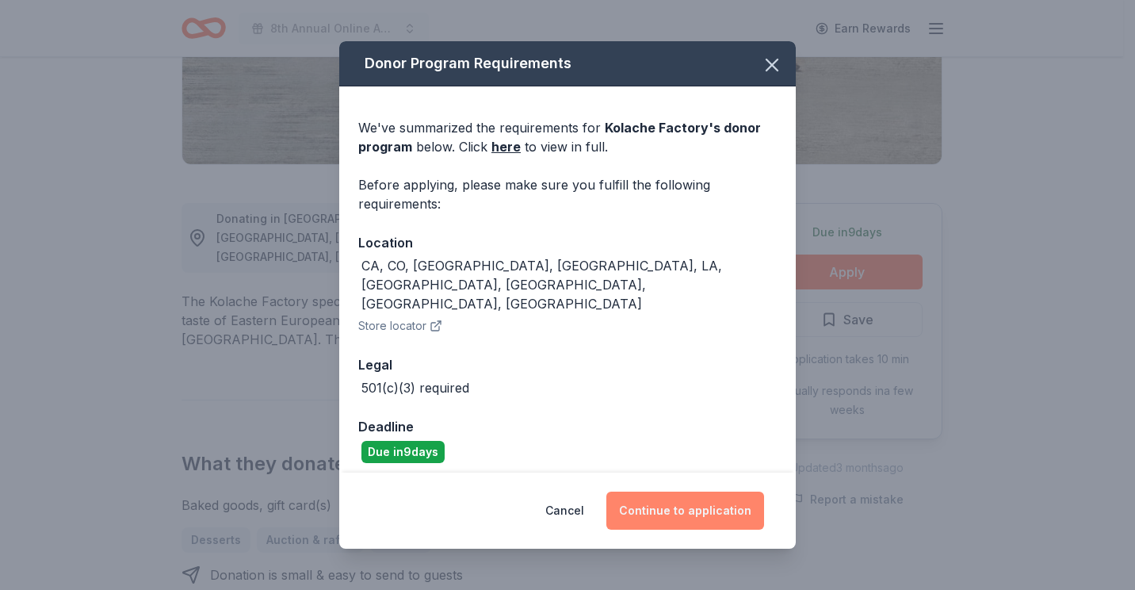
click at [706, 495] on button "Continue to application" at bounding box center [685, 511] width 158 height 38
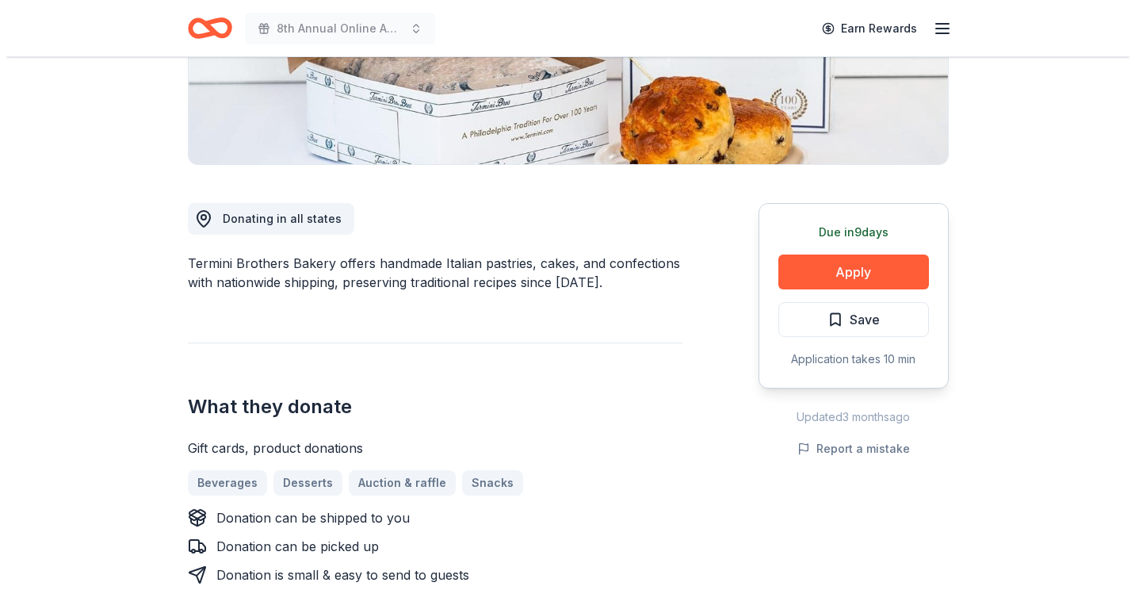
scroll to position [396, 0]
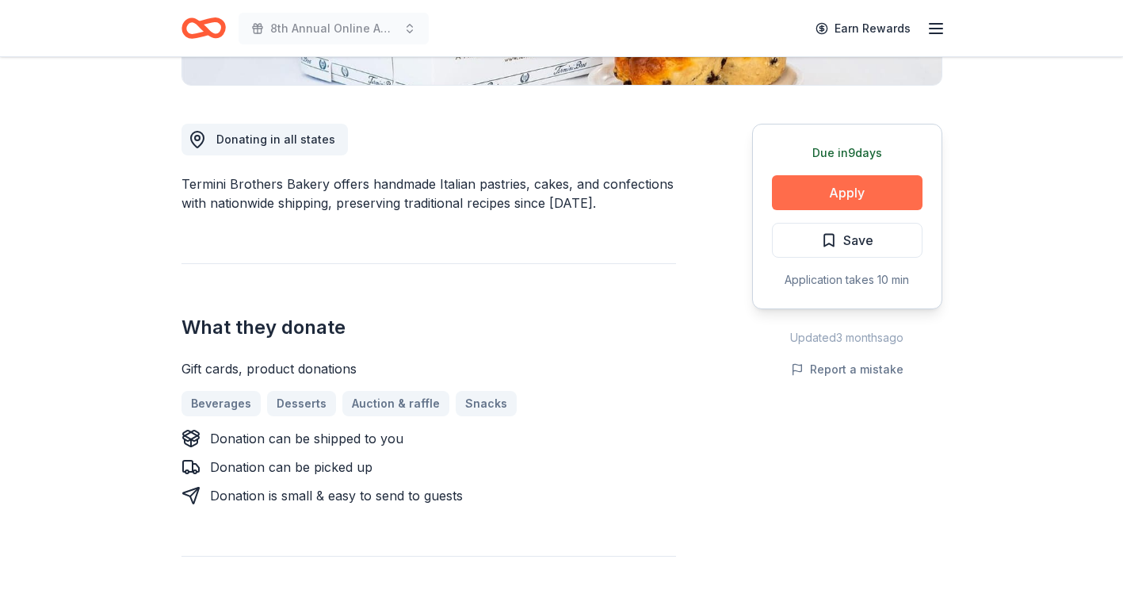
click at [813, 194] on button "Apply" at bounding box center [847, 192] width 151 height 35
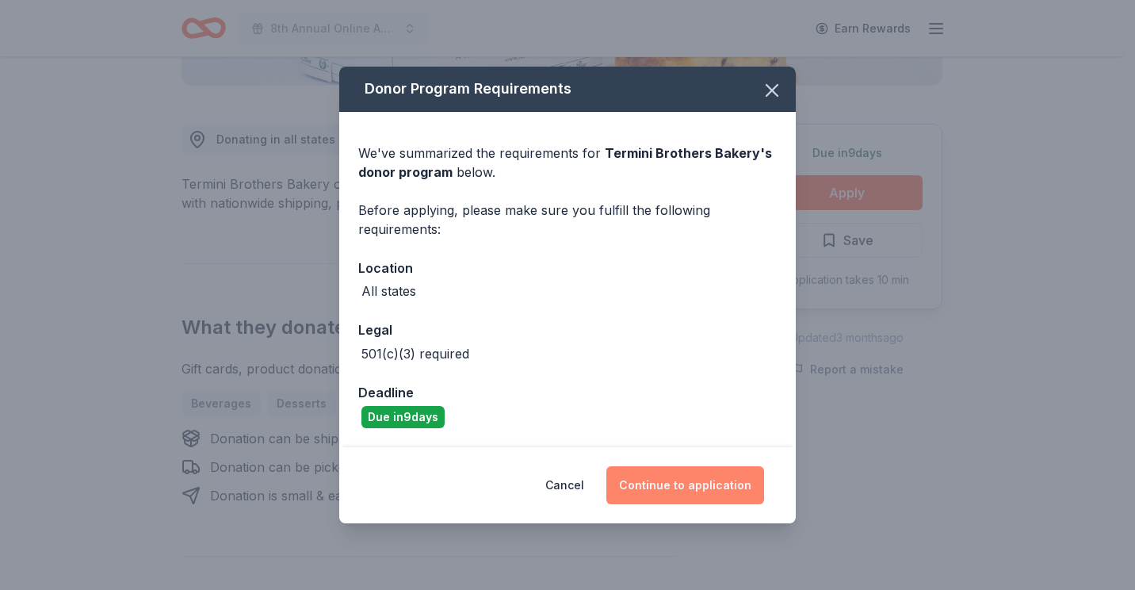
click at [698, 480] on button "Continue to application" at bounding box center [685, 485] width 158 height 38
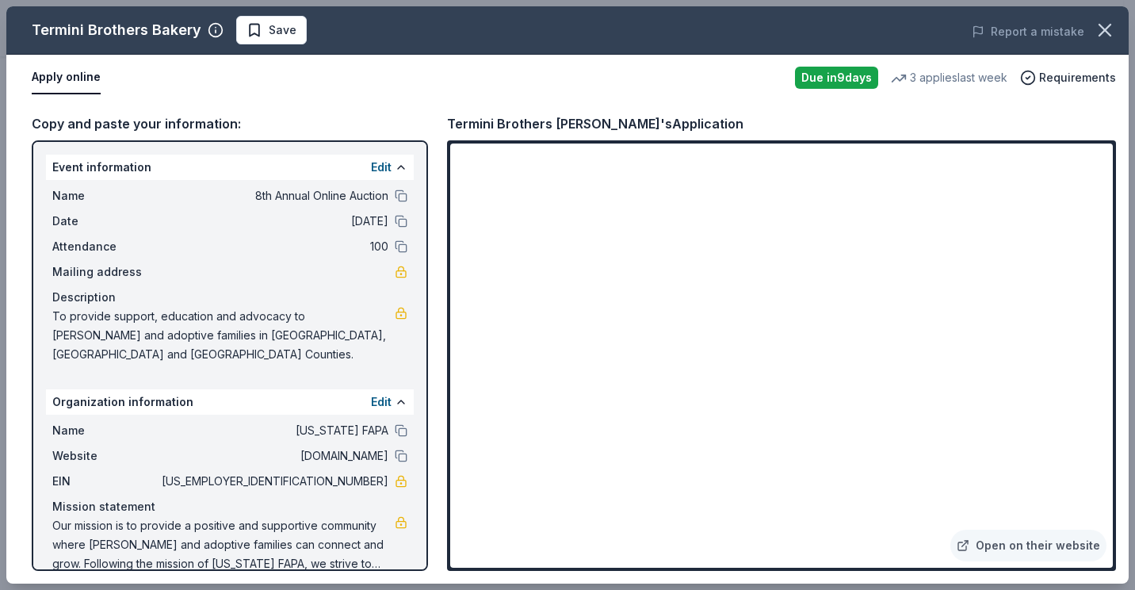
click at [247, 30] on span "Save" at bounding box center [272, 30] width 50 height 19
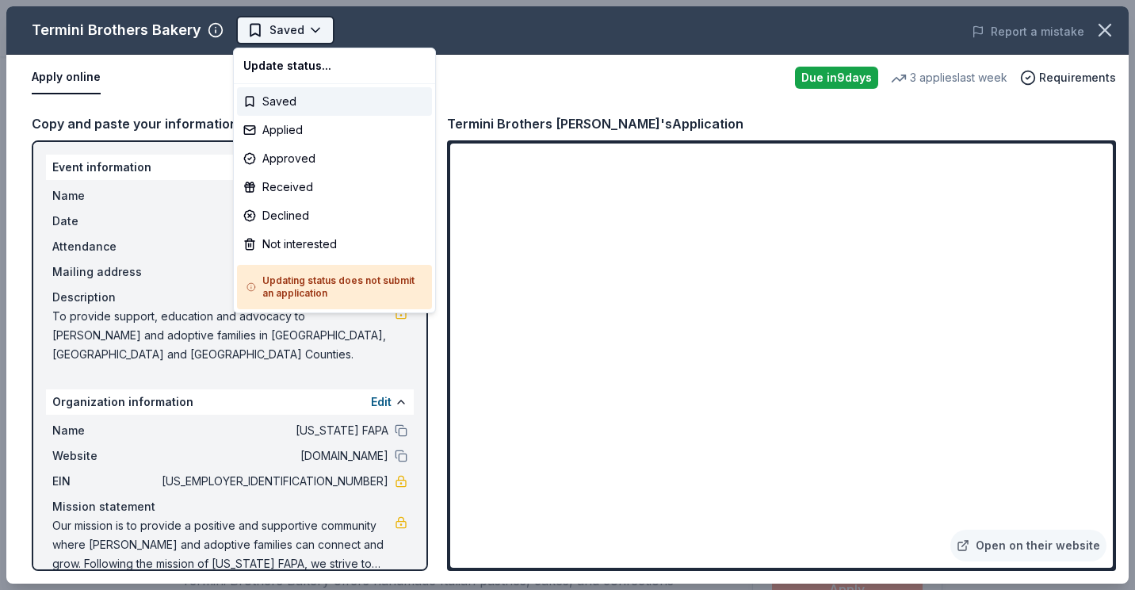
scroll to position [0, 0]
click at [316, 34] on body "8th Annual Online Auction Saved Apply Due in 9 days Share Termini Brothers Bake…" at bounding box center [561, 295] width 1123 height 590
click at [296, 128] on div "Applied" at bounding box center [334, 130] width 195 height 29
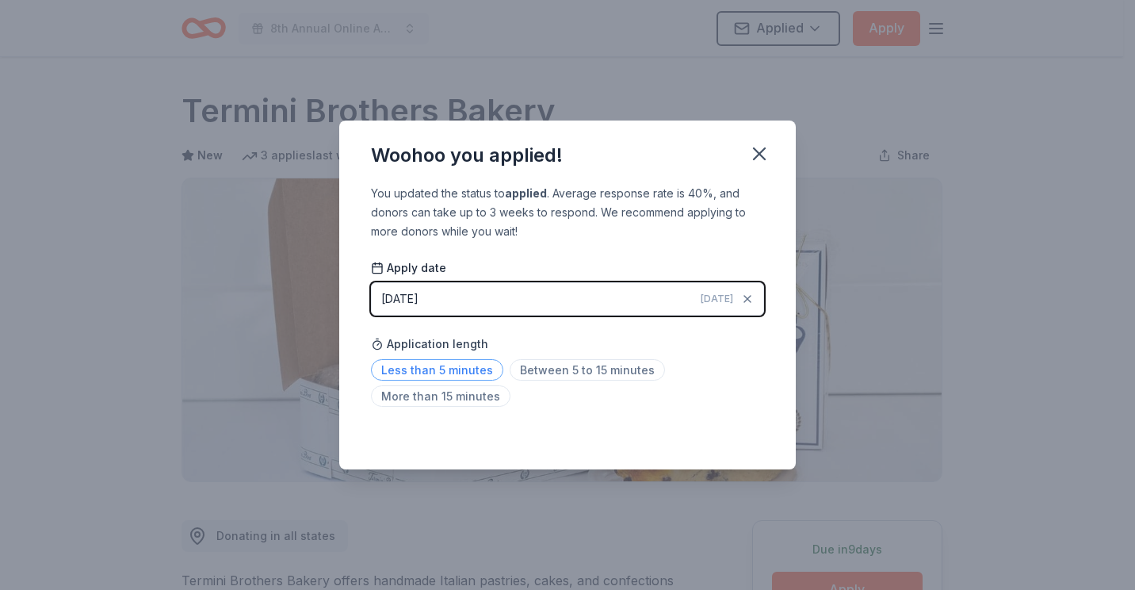
click at [453, 364] on span "Less than 5 minutes" at bounding box center [437, 369] width 132 height 21
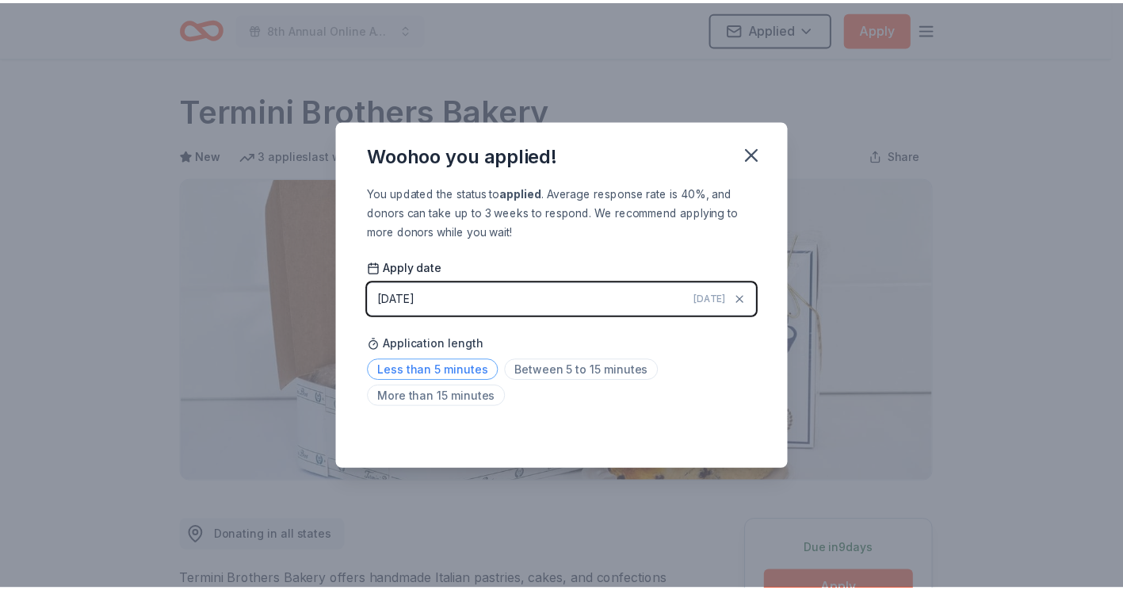
scroll to position [158, 0]
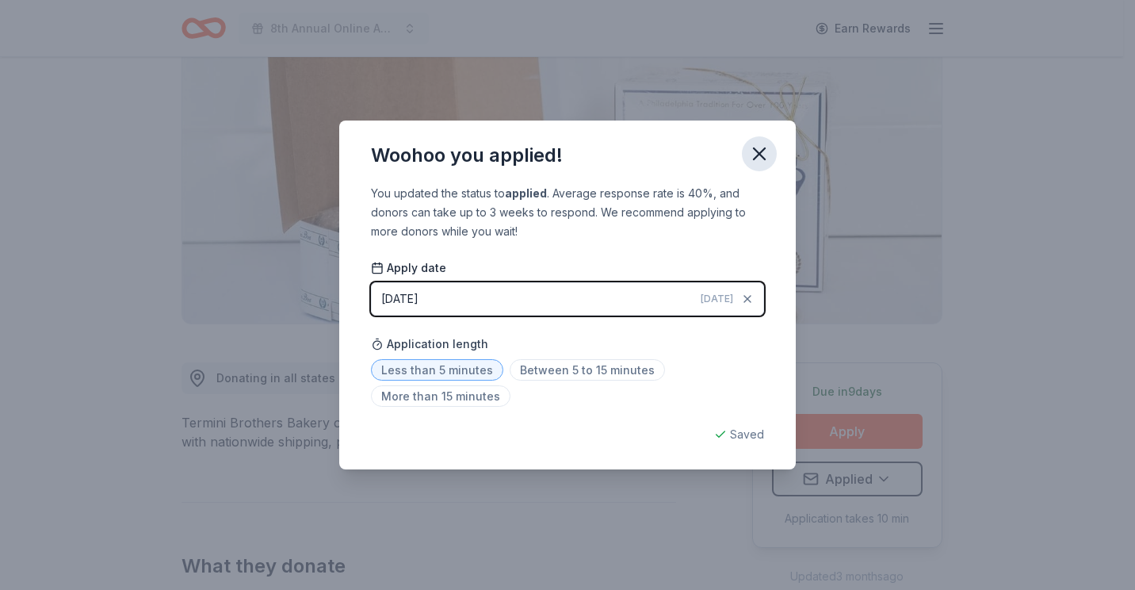
click at [755, 157] on icon "button" at bounding box center [759, 154] width 22 height 22
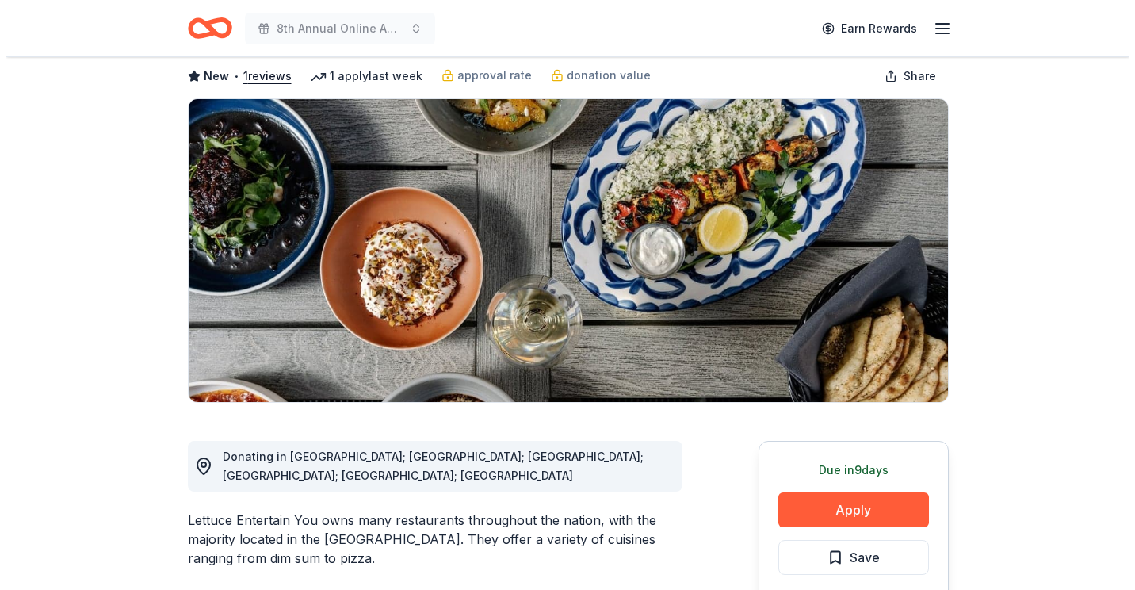
scroll to position [159, 0]
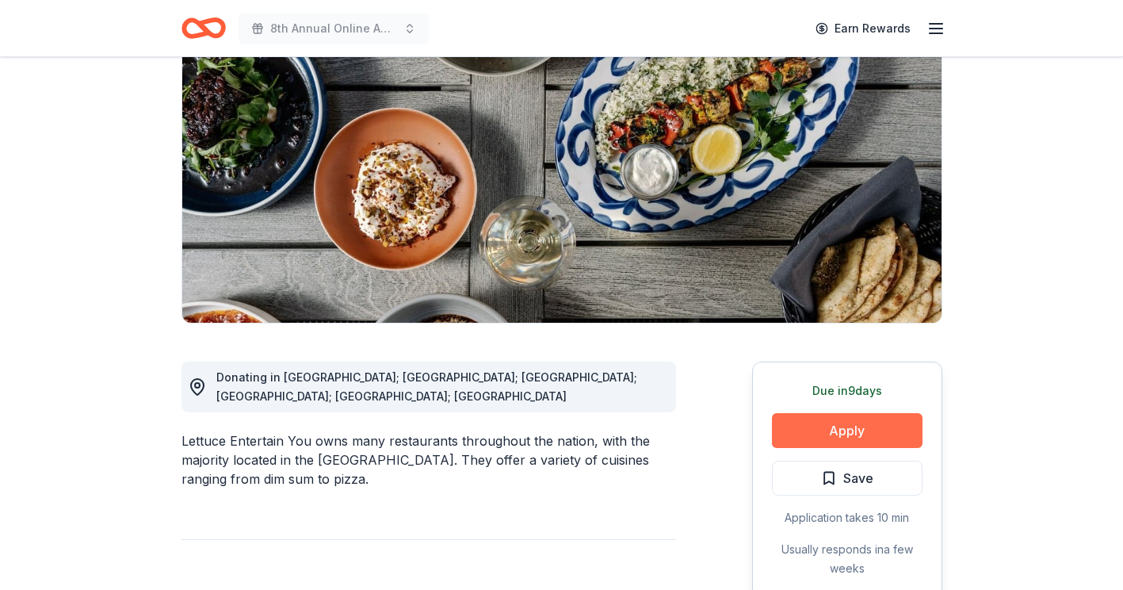
click at [821, 434] on button "Apply" at bounding box center [847, 430] width 151 height 35
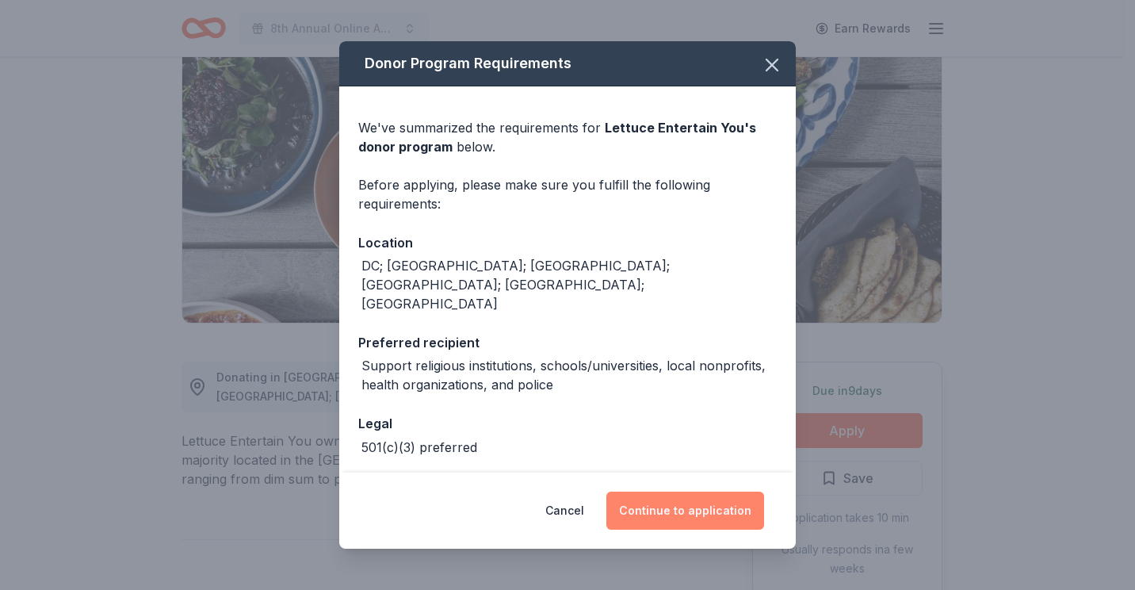
click at [681, 518] on button "Continue to application" at bounding box center [685, 511] width 158 height 38
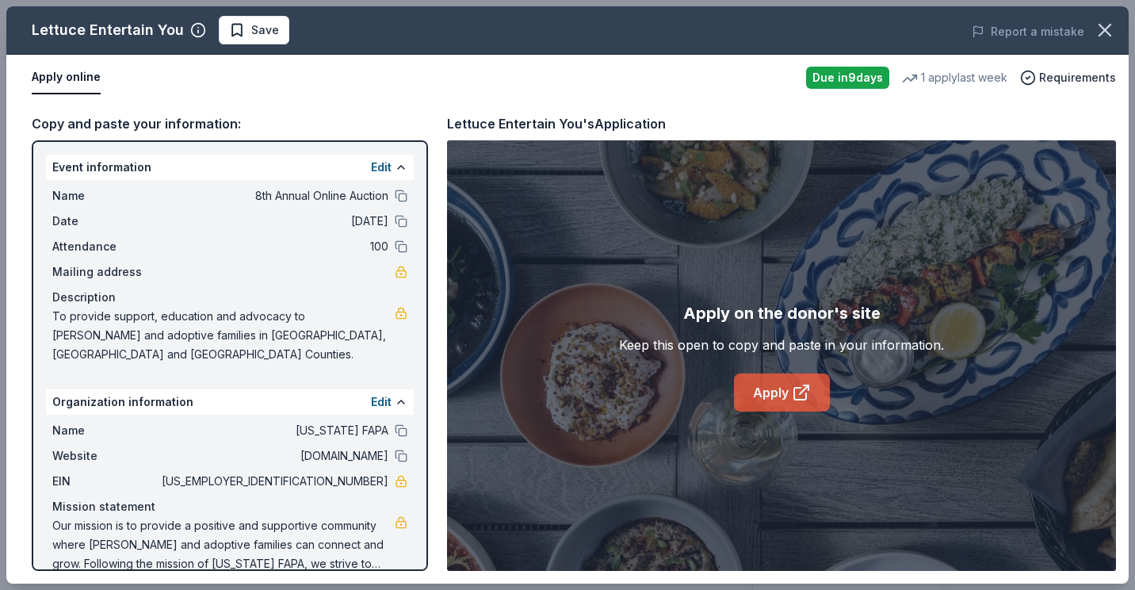
click at [758, 394] on link "Apply" at bounding box center [782, 392] width 96 height 38
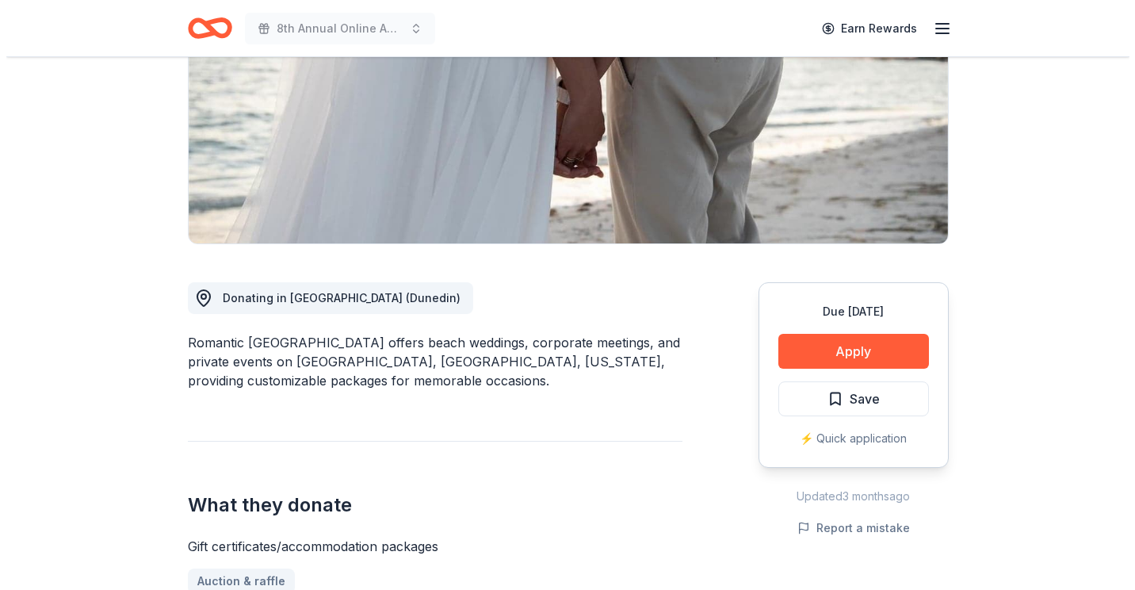
scroll to position [317, 0]
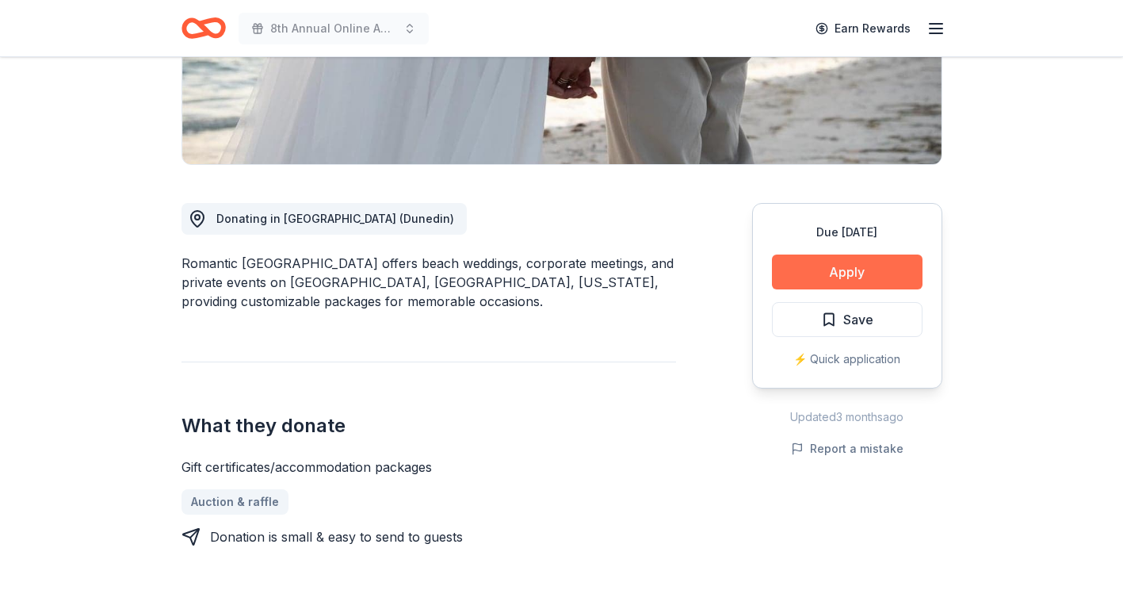
click at [825, 271] on button "Apply" at bounding box center [847, 271] width 151 height 35
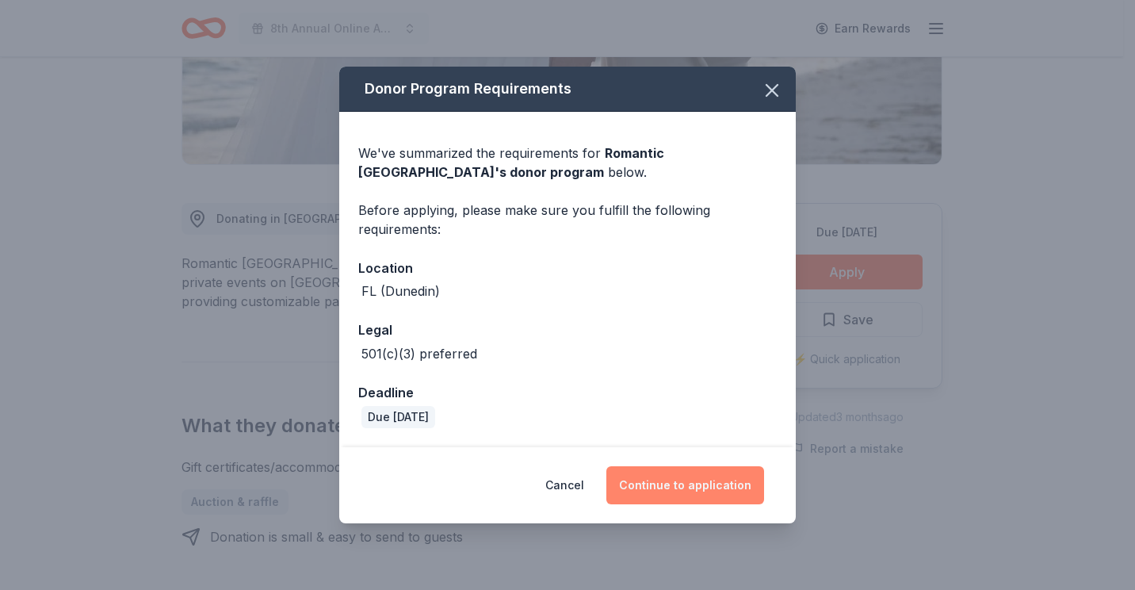
click at [682, 490] on button "Continue to application" at bounding box center [685, 485] width 158 height 38
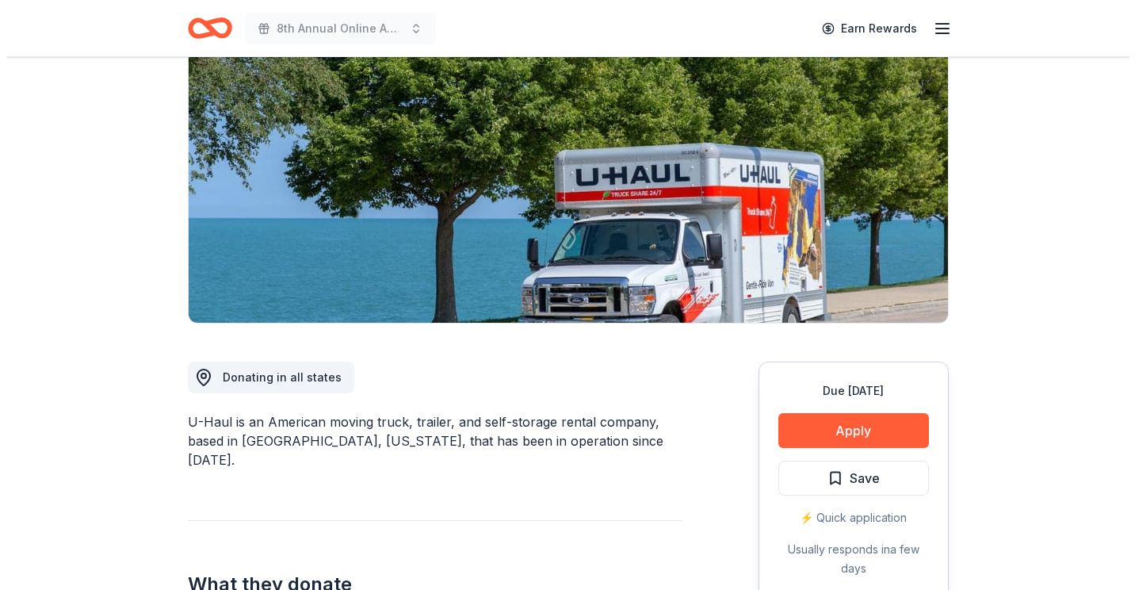
scroll to position [238, 0]
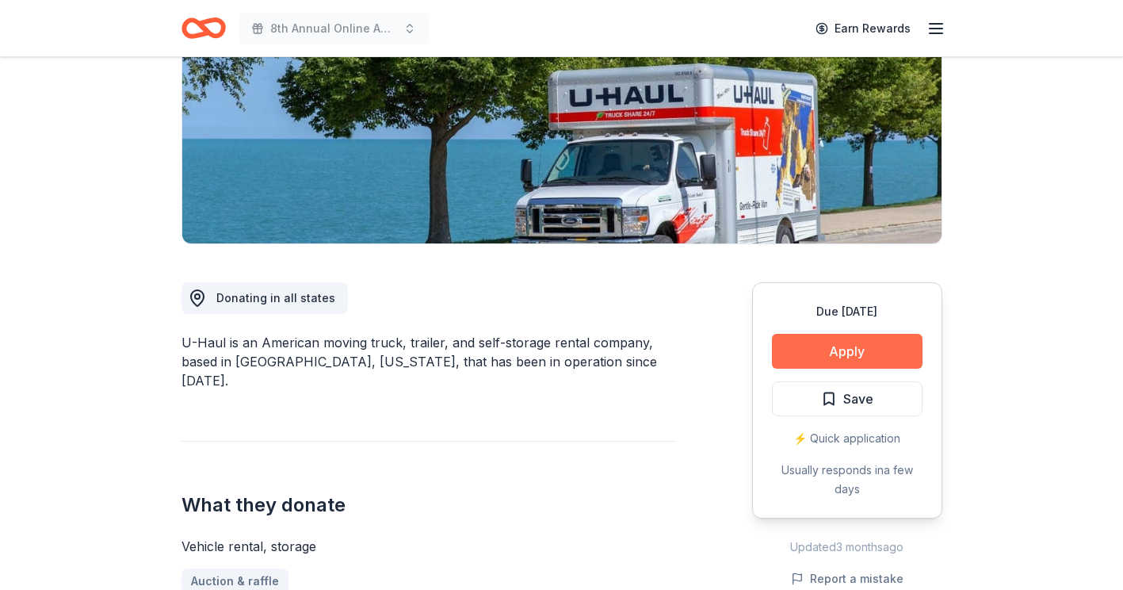
click at [824, 352] on button "Apply" at bounding box center [847, 351] width 151 height 35
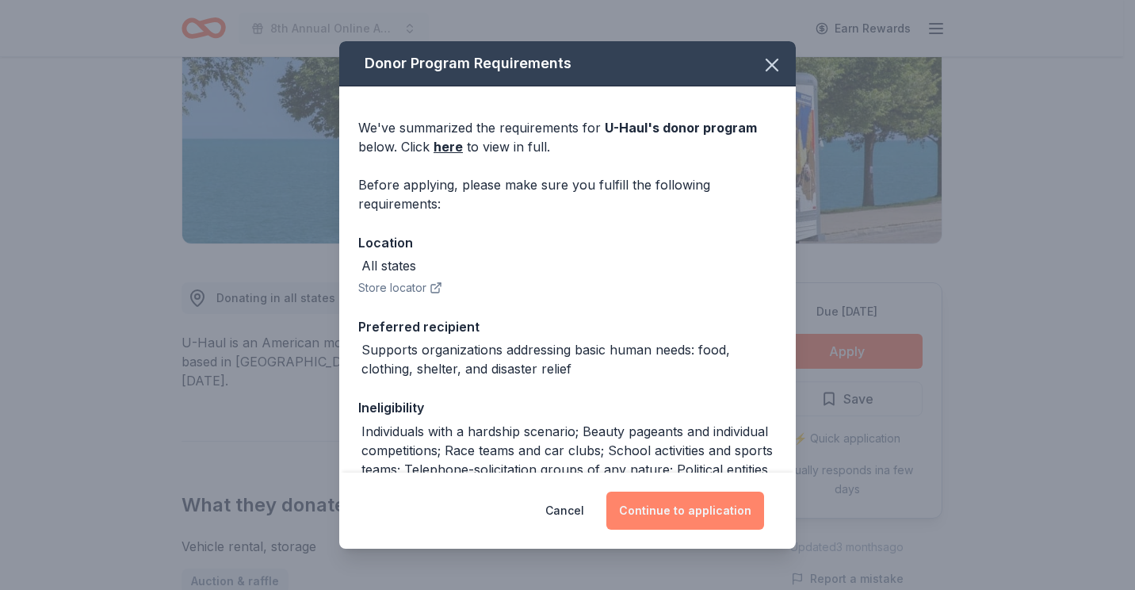
click at [663, 507] on button "Continue to application" at bounding box center [685, 511] width 158 height 38
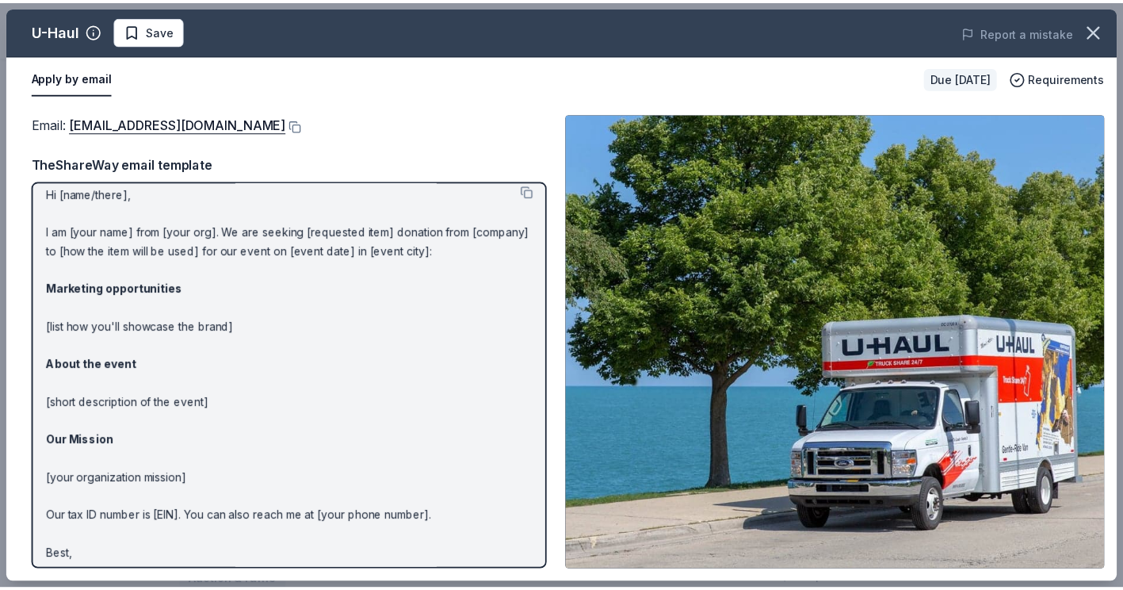
scroll to position [38, 0]
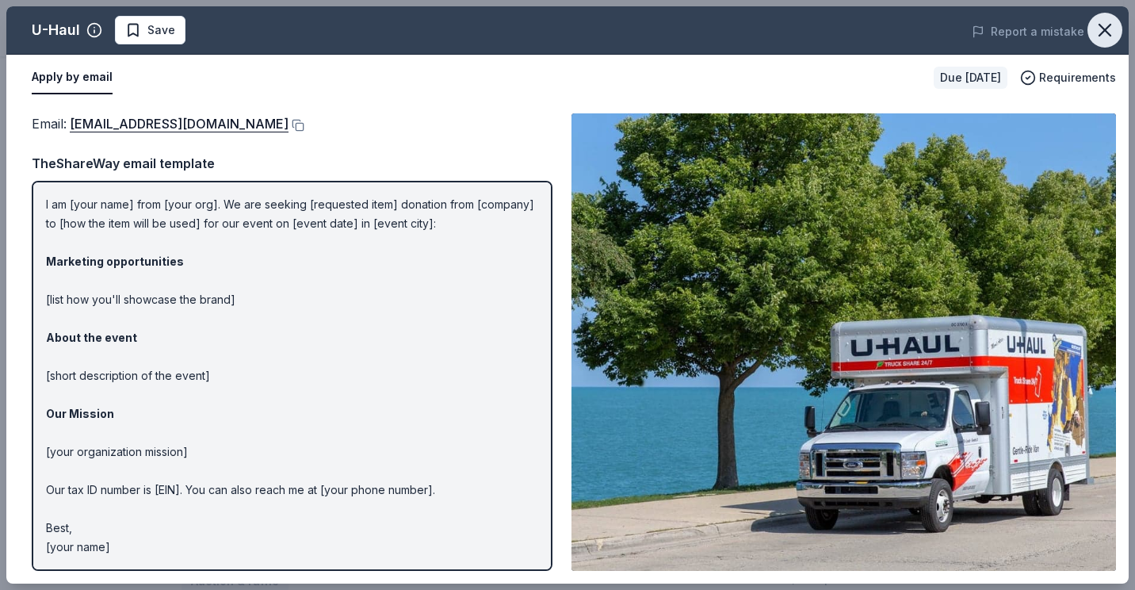
click at [1096, 27] on icon "button" at bounding box center [1105, 30] width 22 height 22
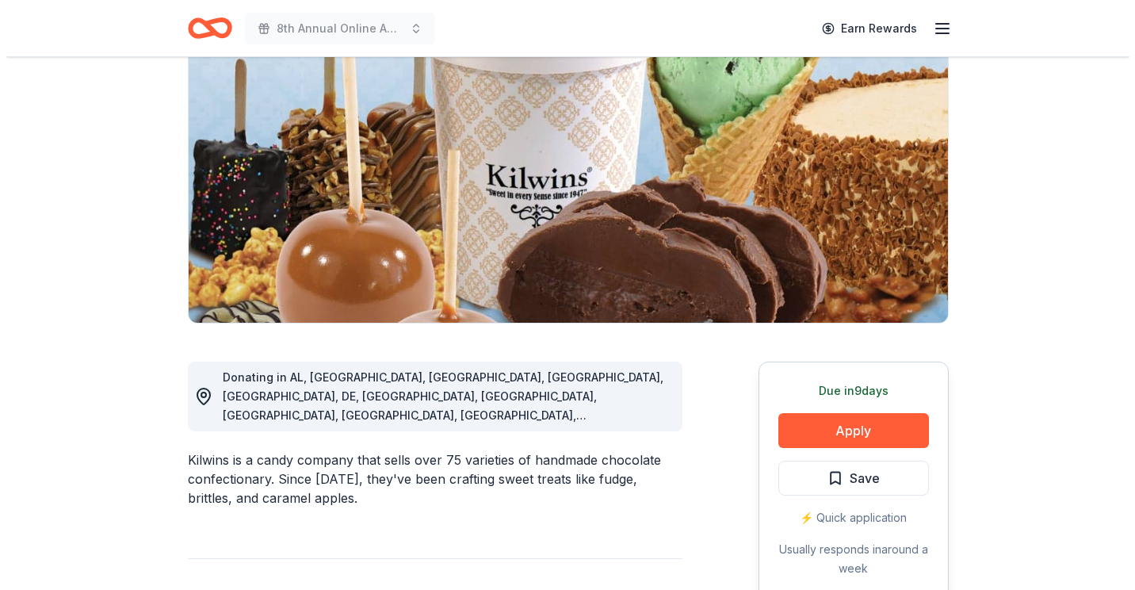
scroll to position [317, 0]
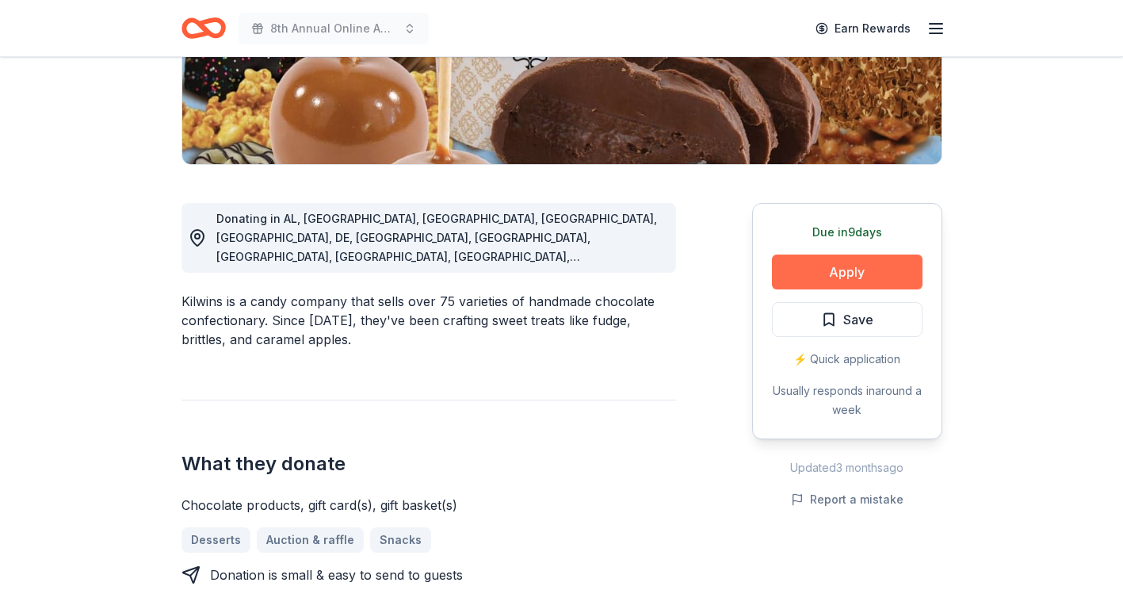
click at [820, 267] on button "Apply" at bounding box center [847, 271] width 151 height 35
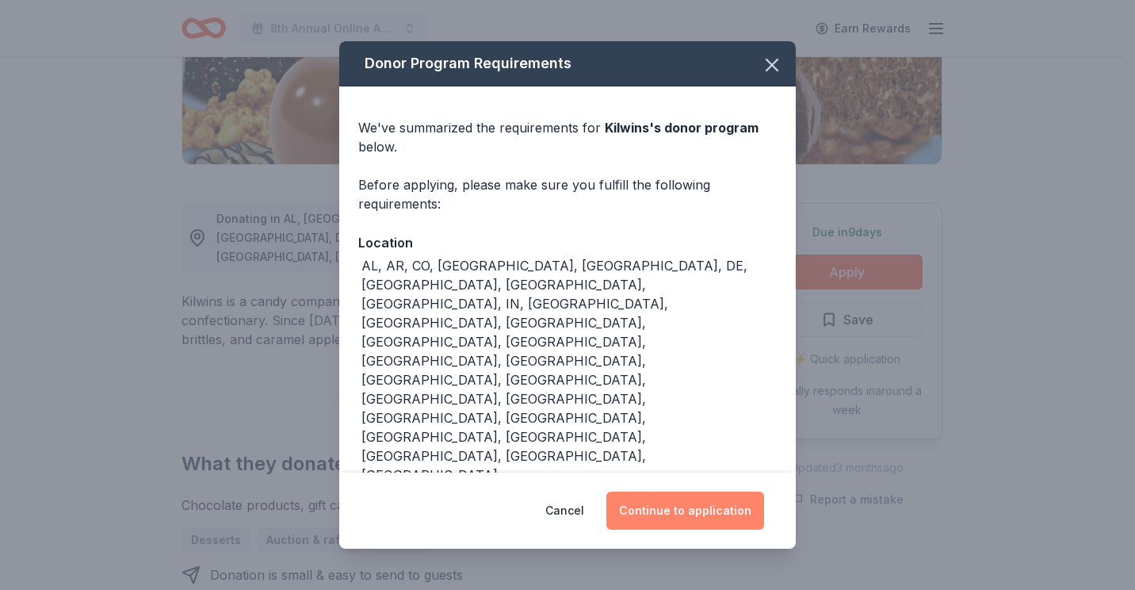
click at [666, 492] on button "Continue to application" at bounding box center [685, 511] width 158 height 38
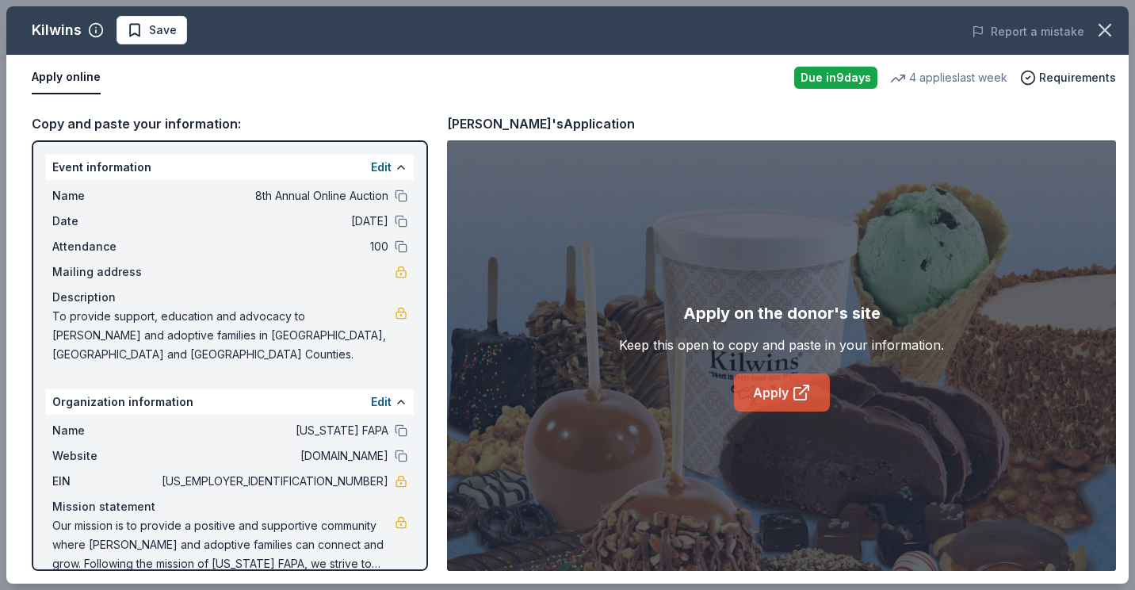
click at [762, 403] on link "Apply" at bounding box center [782, 392] width 96 height 38
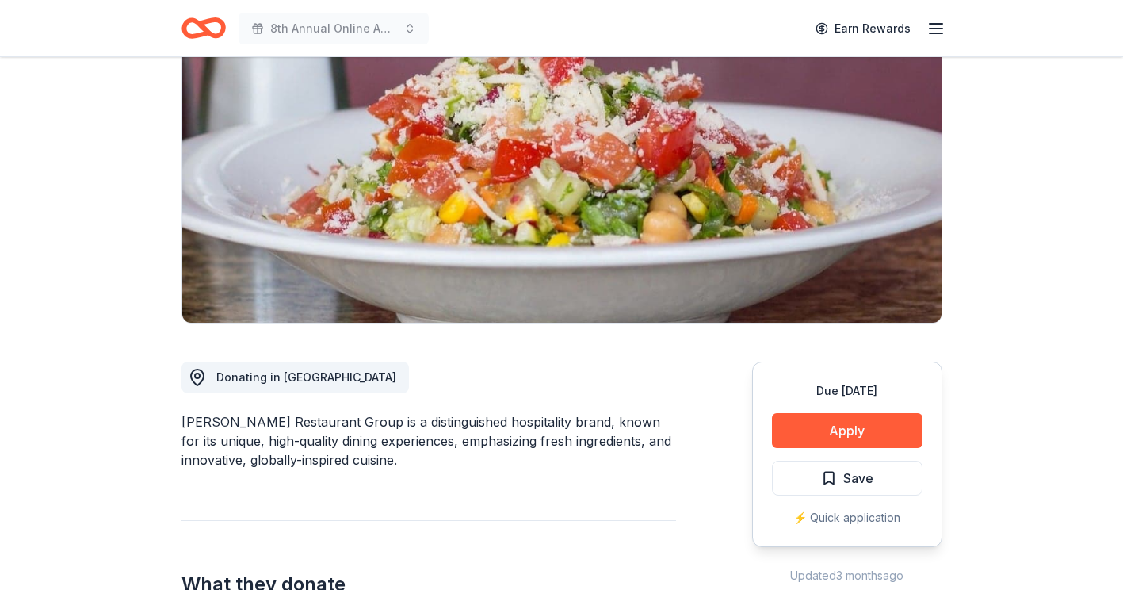
scroll to position [238, 0]
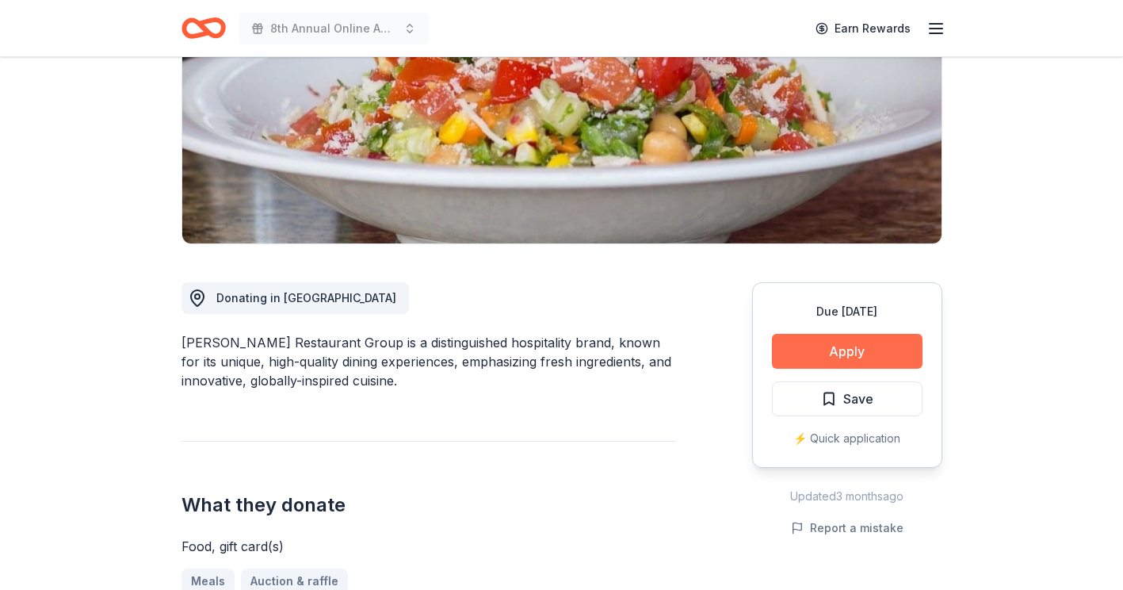
click at [832, 357] on button "Apply" at bounding box center [847, 351] width 151 height 35
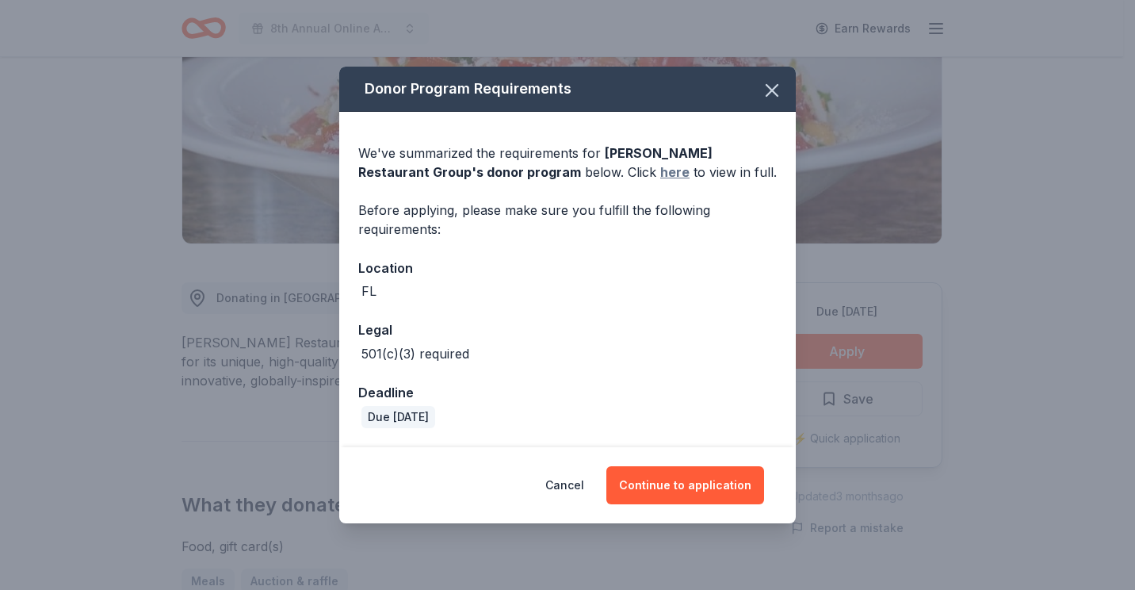
click at [660, 171] on link "here" at bounding box center [674, 172] width 29 height 19
click at [767, 95] on icon "button" at bounding box center [772, 90] width 22 height 22
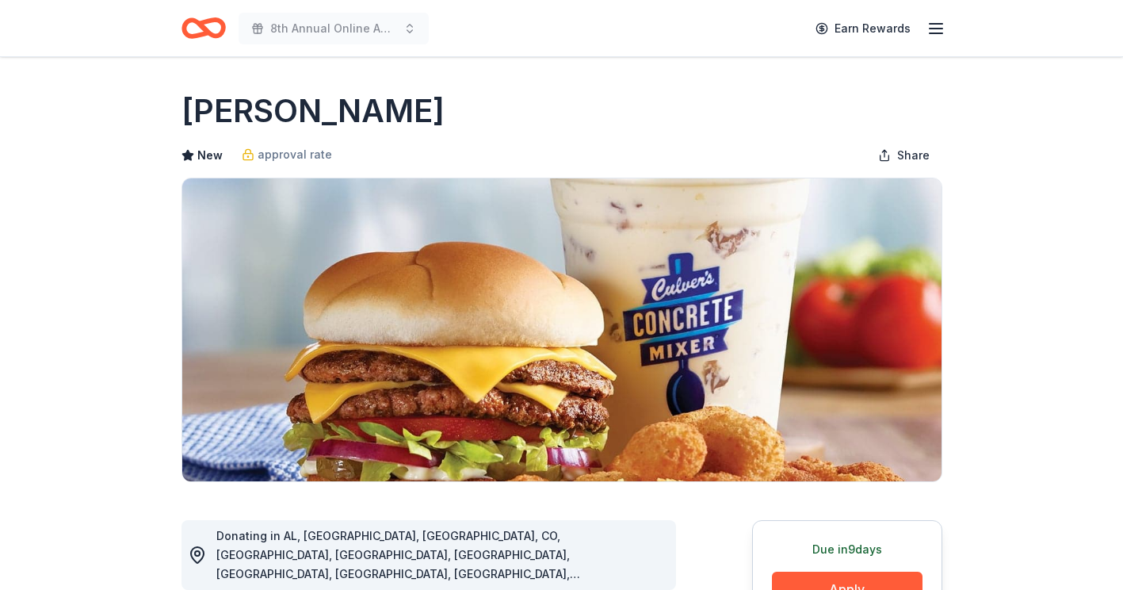
scroll to position [159, 0]
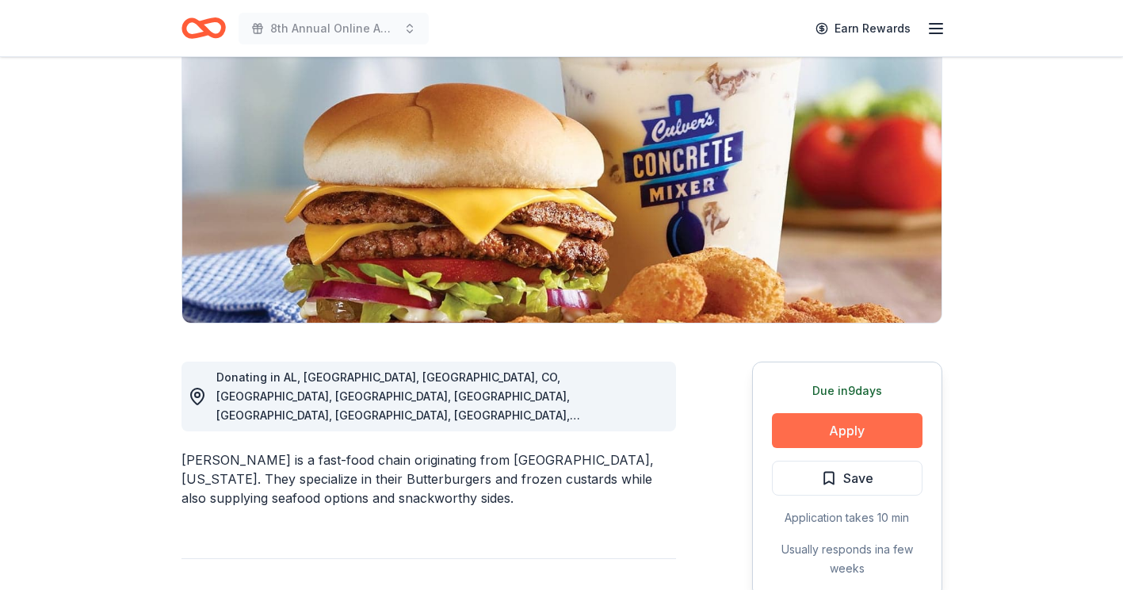
click at [806, 432] on button "Apply" at bounding box center [847, 430] width 151 height 35
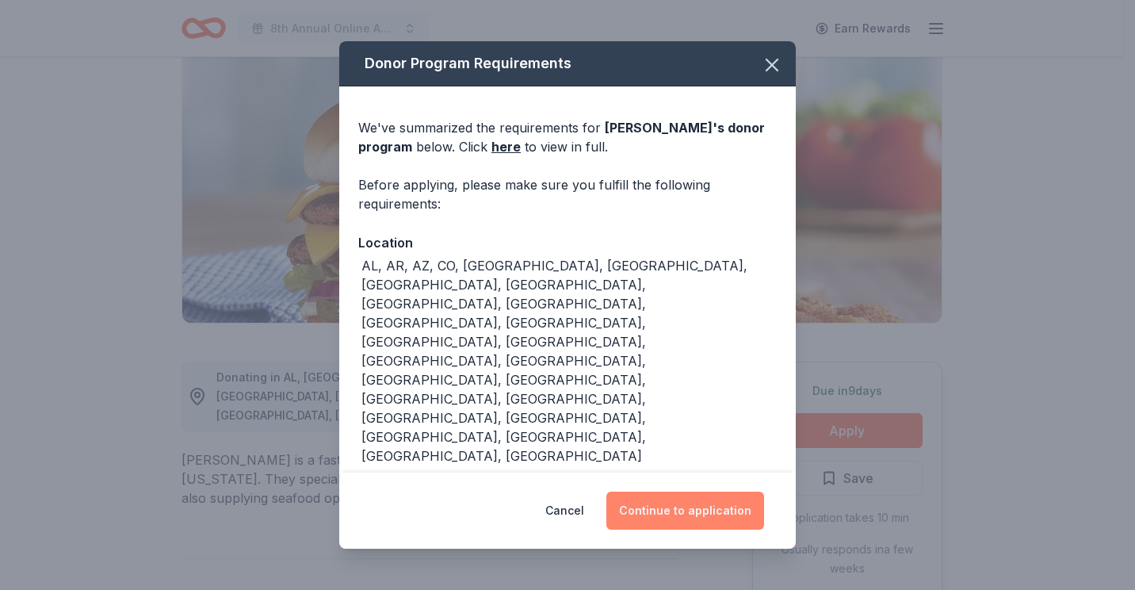
click at [694, 516] on button "Continue to application" at bounding box center [685, 511] width 158 height 38
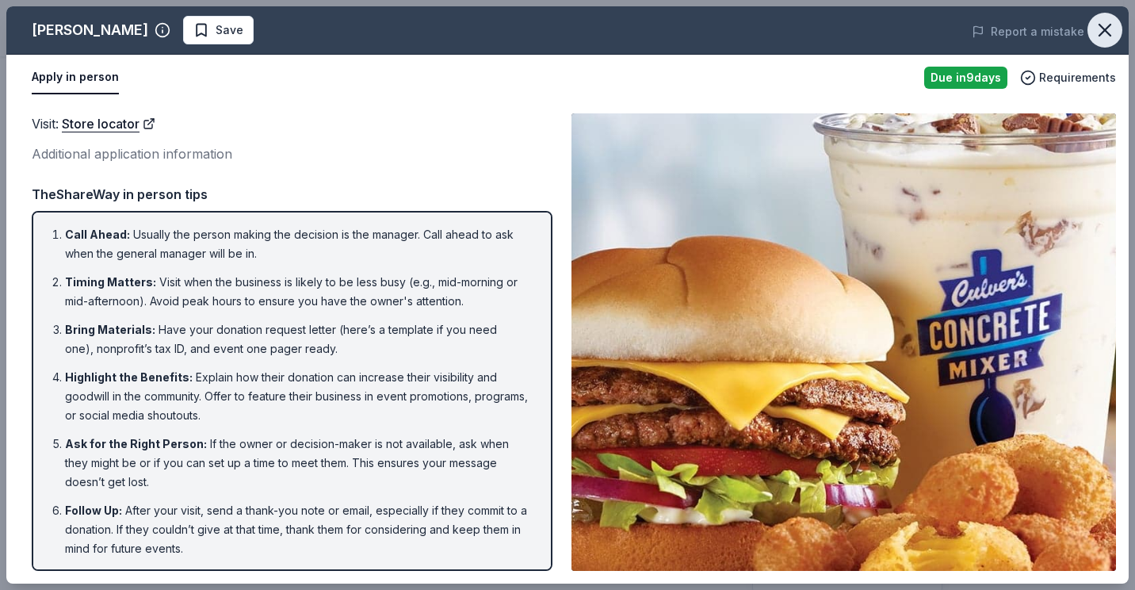
click at [1111, 30] on icon "button" at bounding box center [1105, 30] width 22 height 22
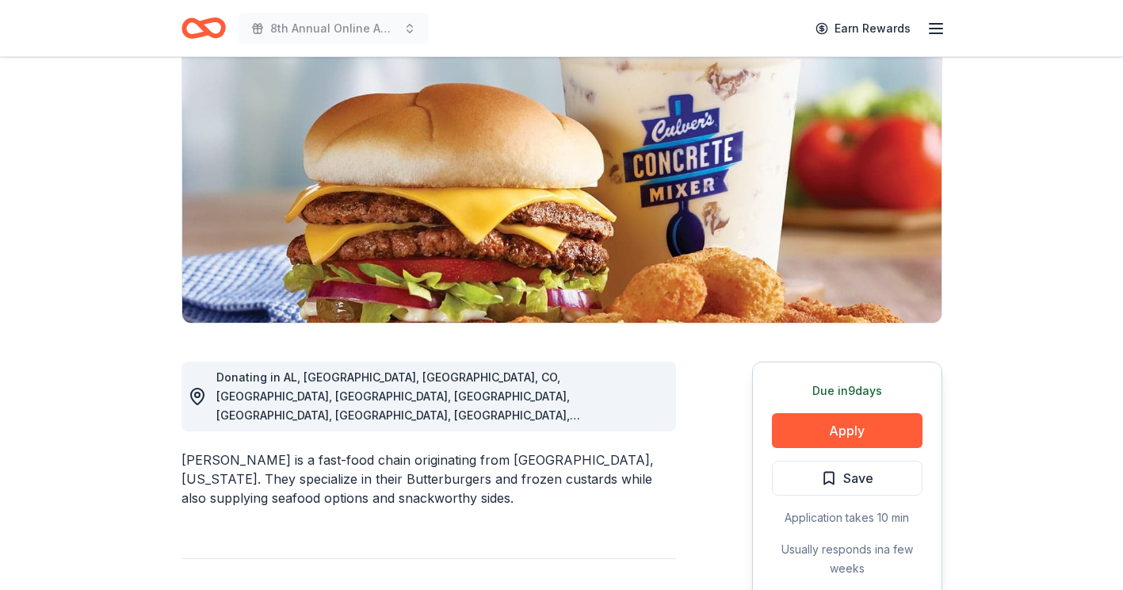
scroll to position [317, 0]
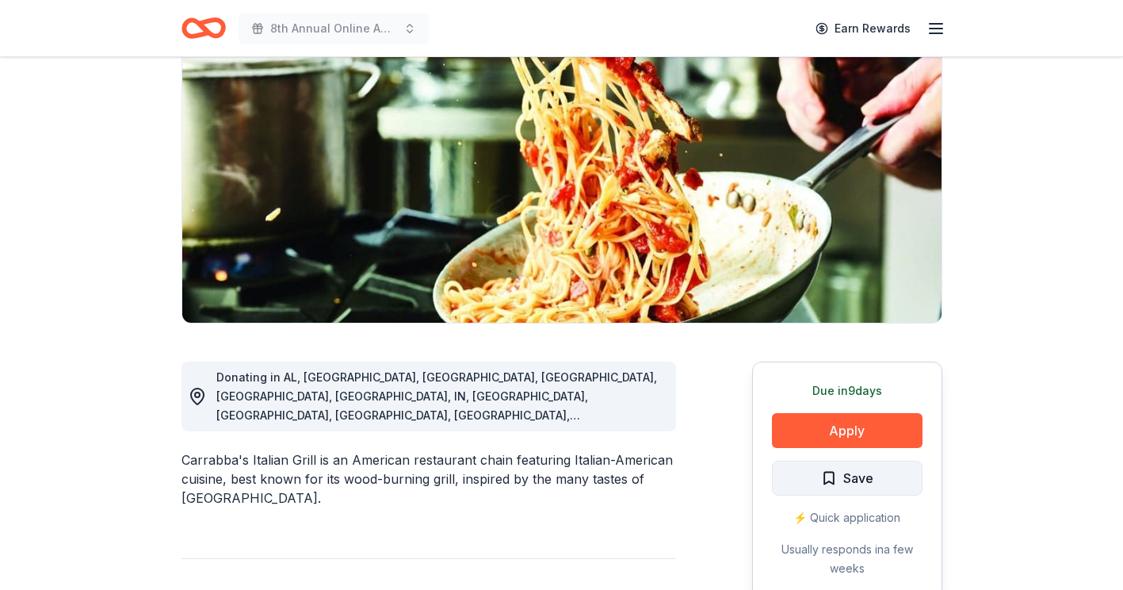
scroll to position [238, 0]
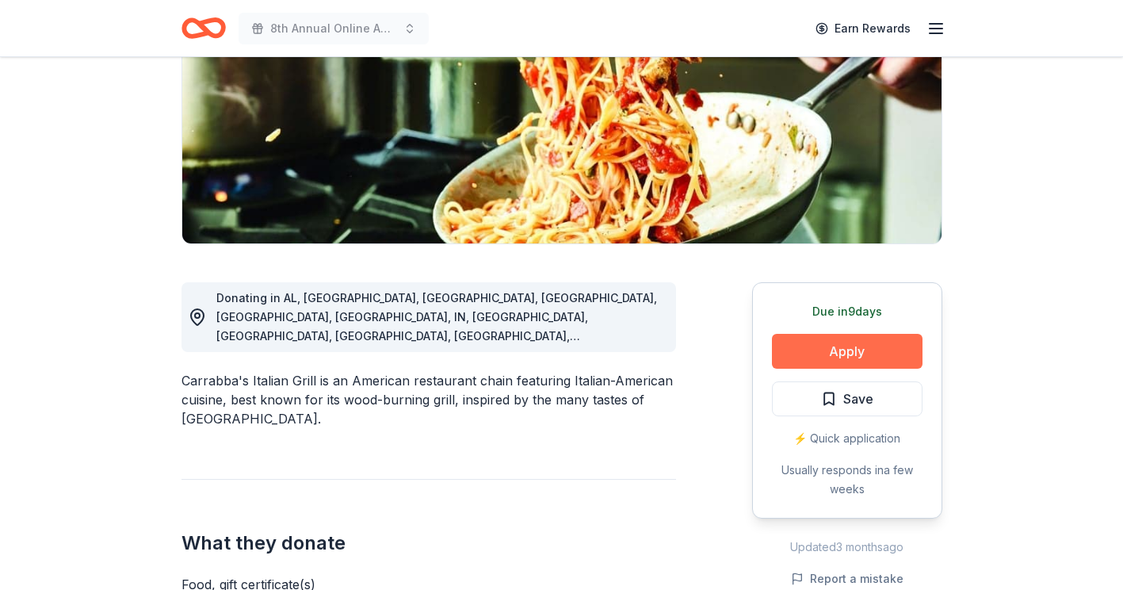
click at [833, 347] on button "Apply" at bounding box center [847, 351] width 151 height 35
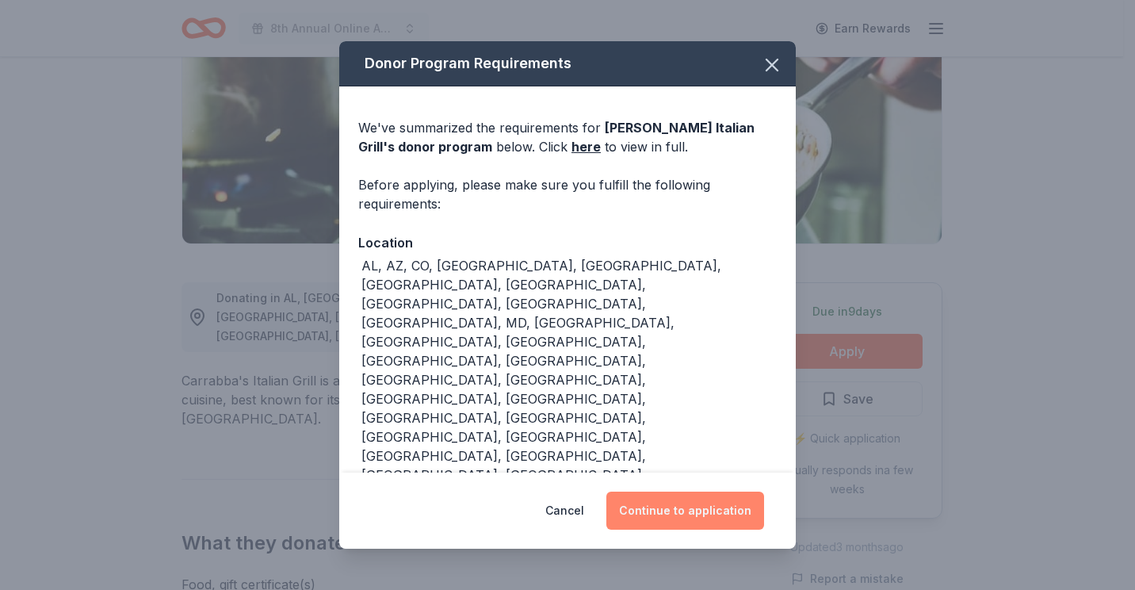
click at [662, 492] on button "Continue to application" at bounding box center [685, 511] width 158 height 38
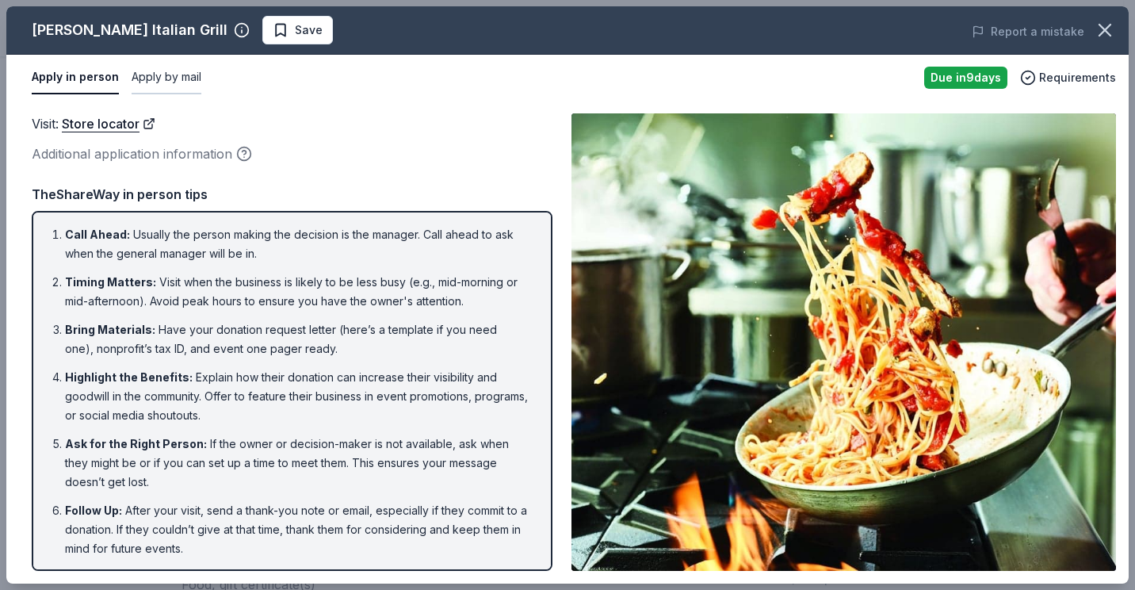
click at [181, 75] on button "Apply by mail" at bounding box center [167, 77] width 70 height 33
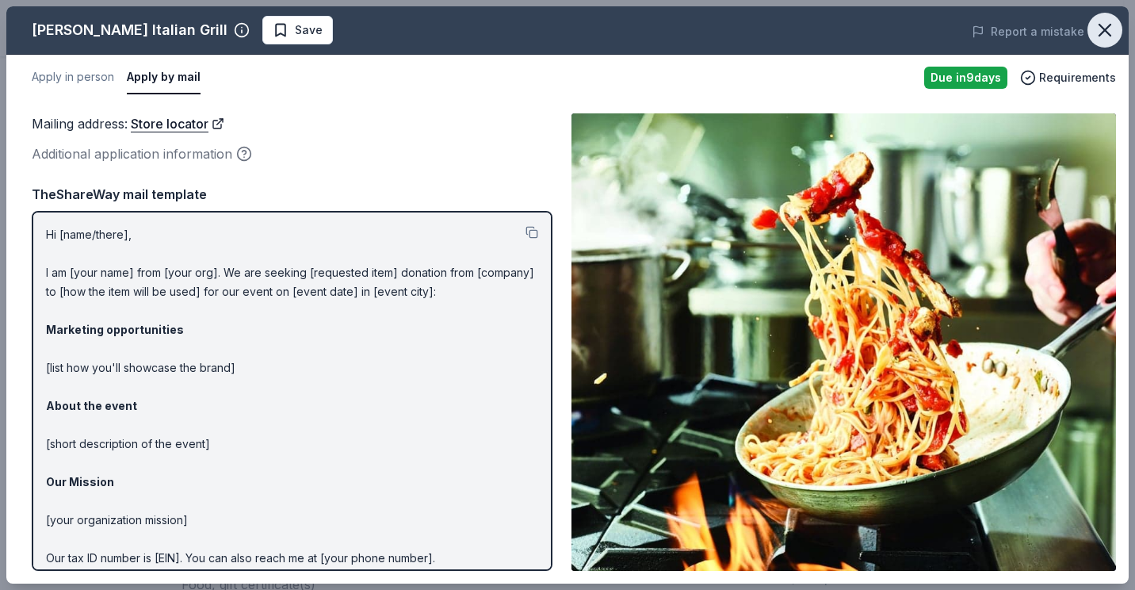
click at [1119, 36] on button "button" at bounding box center [1105, 30] width 35 height 35
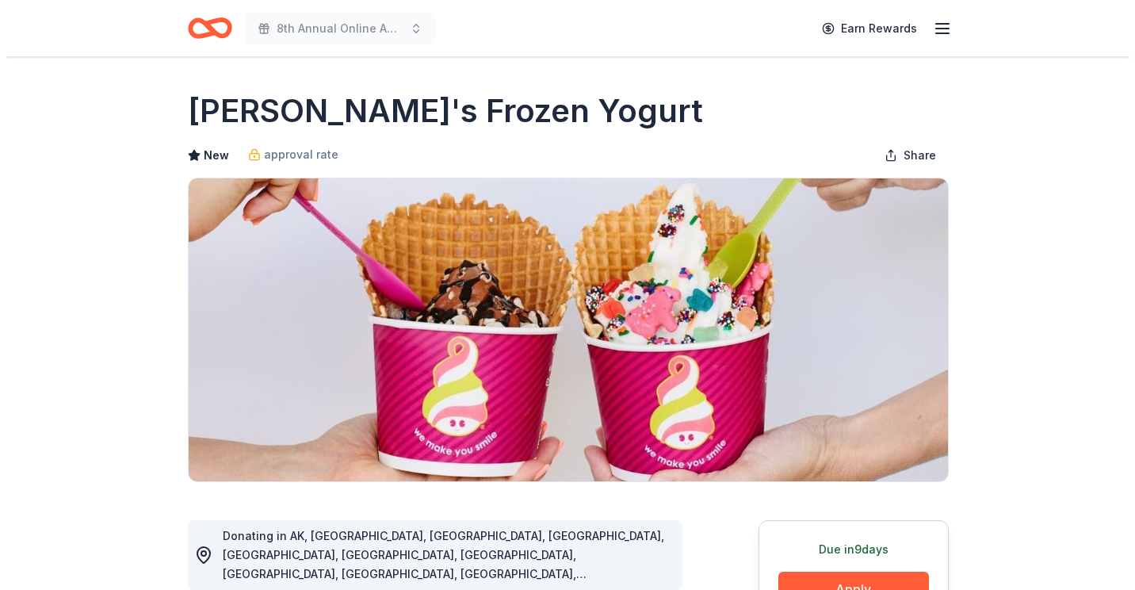
scroll to position [238, 0]
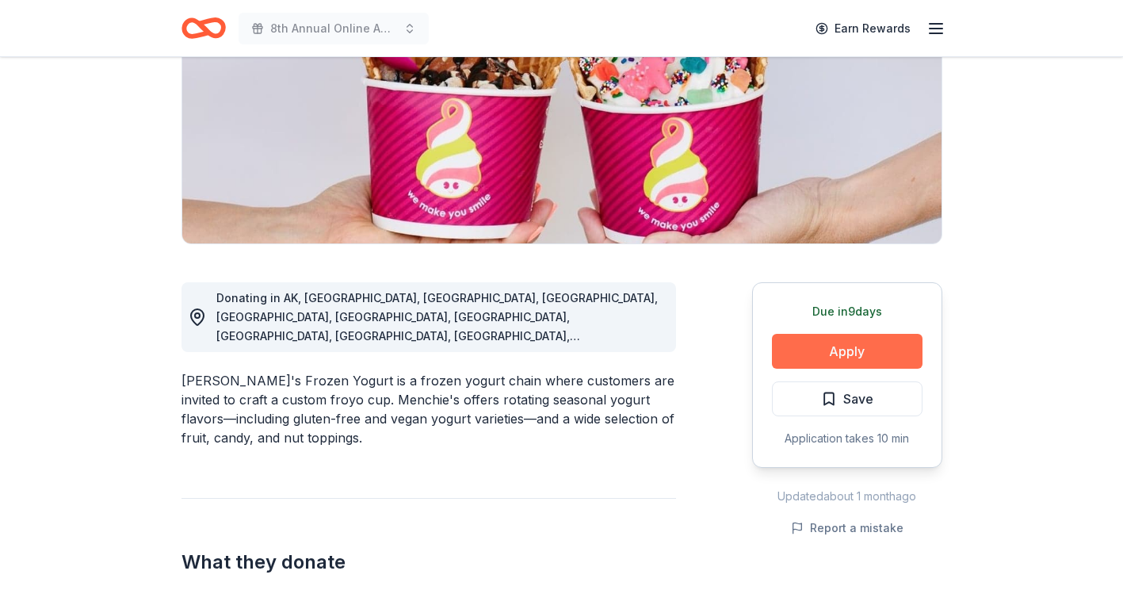
click at [860, 339] on button "Apply" at bounding box center [847, 351] width 151 height 35
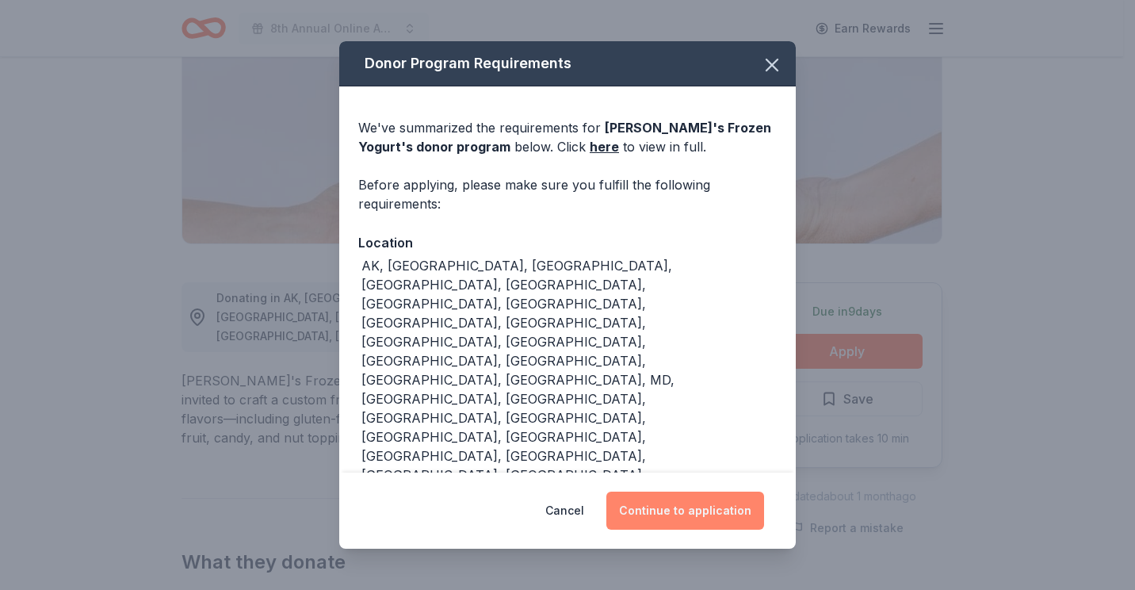
click at [687, 494] on button "Continue to application" at bounding box center [685, 511] width 158 height 38
